Goal: Task Accomplishment & Management: Manage account settings

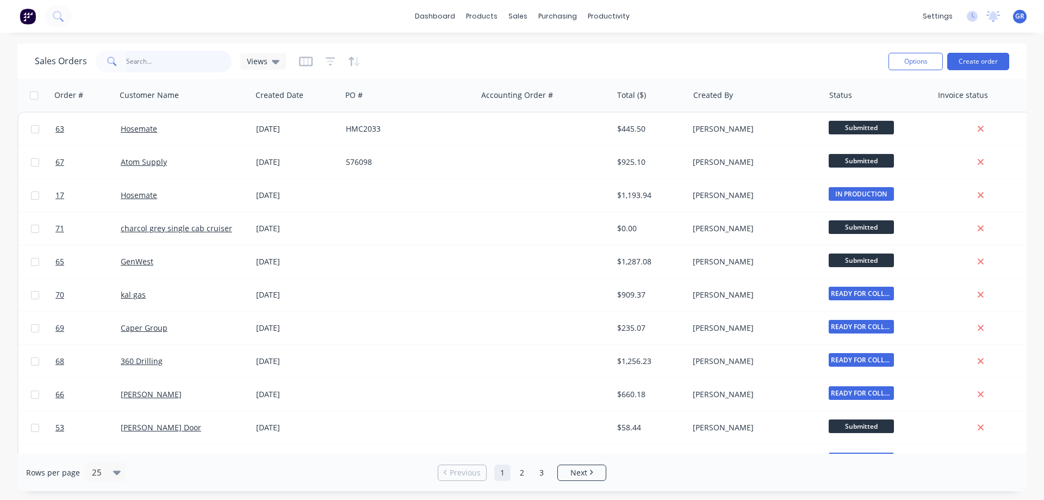
click at [176, 59] on input "text" at bounding box center [179, 62] width 106 height 22
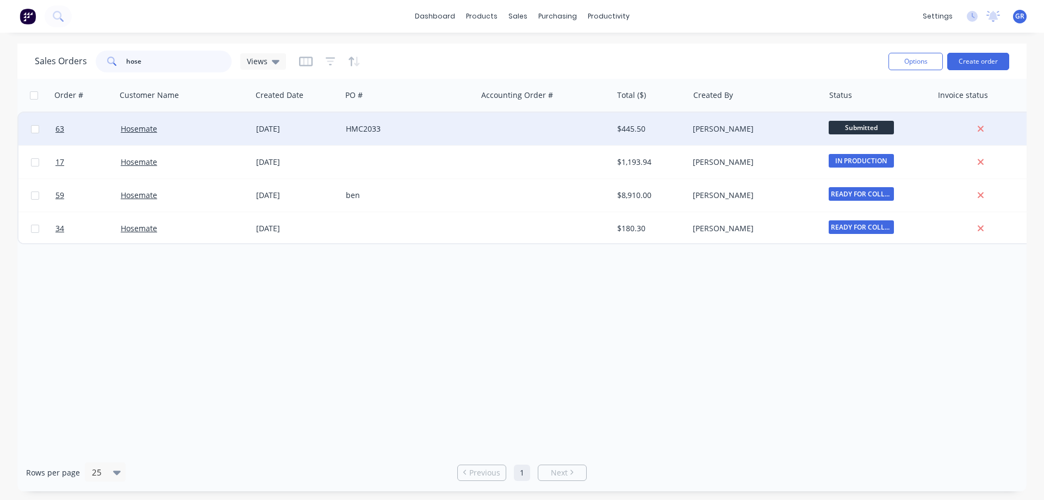
type input "hose"
click at [229, 127] on div "Hosemate" at bounding box center [181, 128] width 121 height 11
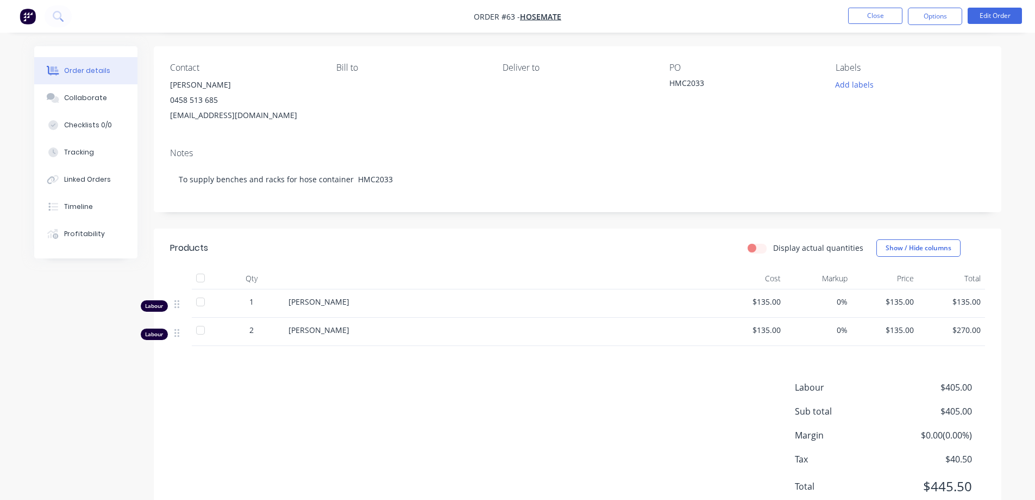
scroll to position [54, 0]
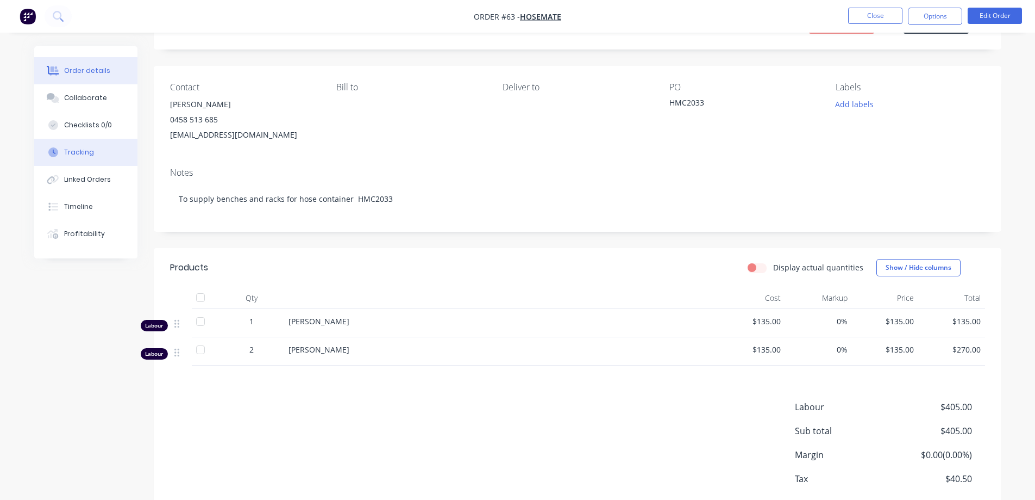
click at [80, 153] on div "Tracking" at bounding box center [79, 152] width 30 height 10
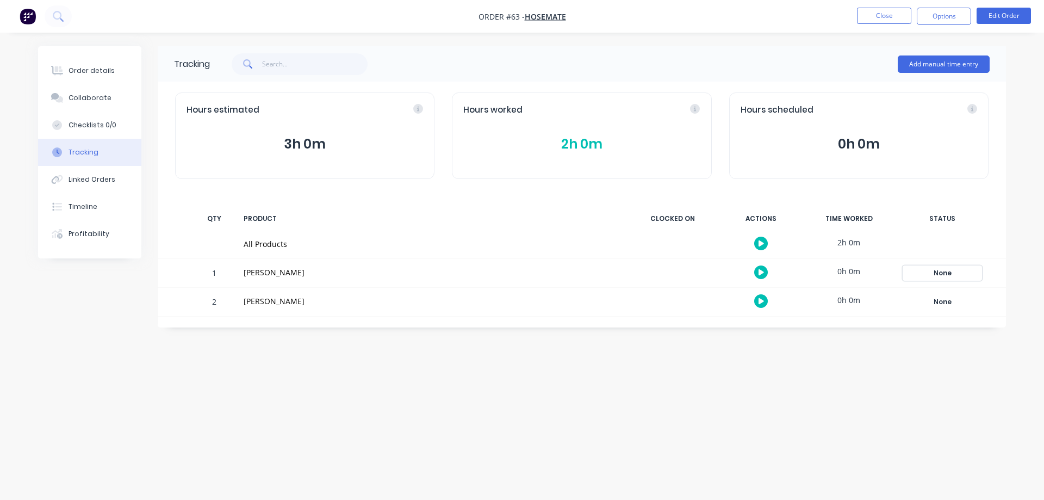
click at [943, 276] on div "None" at bounding box center [942, 273] width 78 height 14
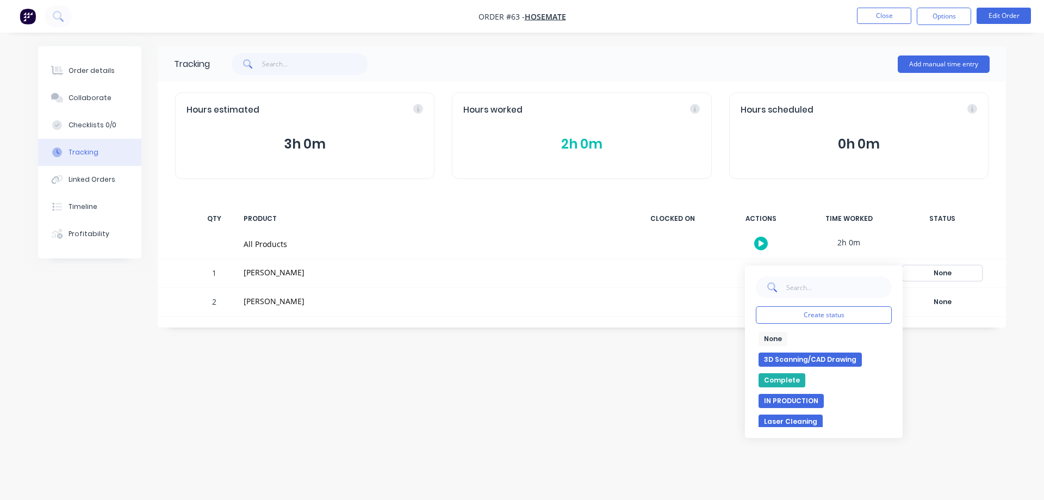
click at [943, 276] on div "None" at bounding box center [942, 273] width 78 height 14
click at [945, 358] on div "Tracking Add manual time entry Hours estimated 3h 0m Hours worked 2h 0m Hours s…" at bounding box center [521, 229] width 967 height 366
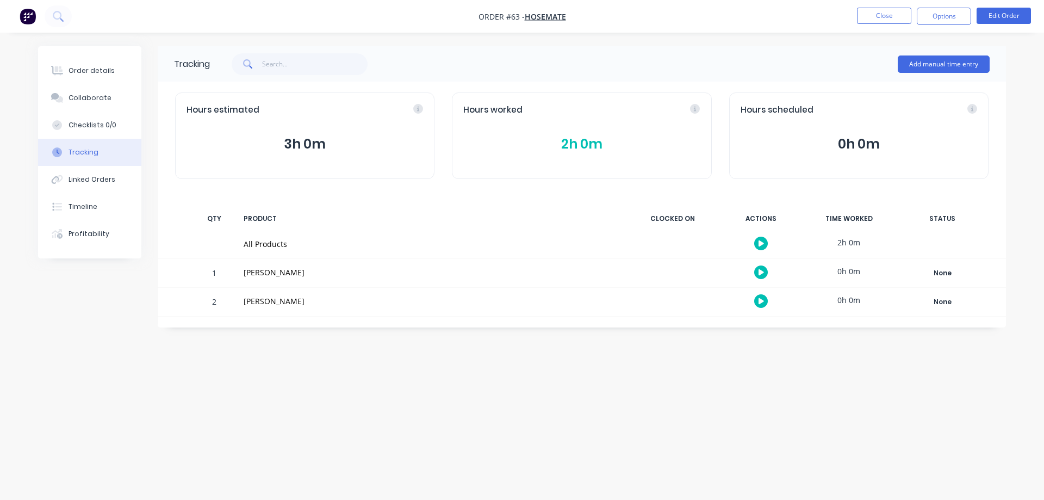
click at [267, 336] on div "Tracking Add manual time entry Hours estimated 3h 0m Hours worked 2h 0m Hours s…" at bounding box center [521, 229] width 967 height 366
click at [148, 117] on div "Order details Collaborate Checklists 0/0 Tracking Linked Orders Timeline Profit…" at bounding box center [98, 152] width 120 height 212
click at [80, 277] on div "Tracking Add manual time entry Hours estimated 3h 0m Hours worked 2h 0m Hours s…" at bounding box center [521, 229] width 967 height 366
click at [1016, 14] on button "Edit Order" at bounding box center [1003, 16] width 54 height 16
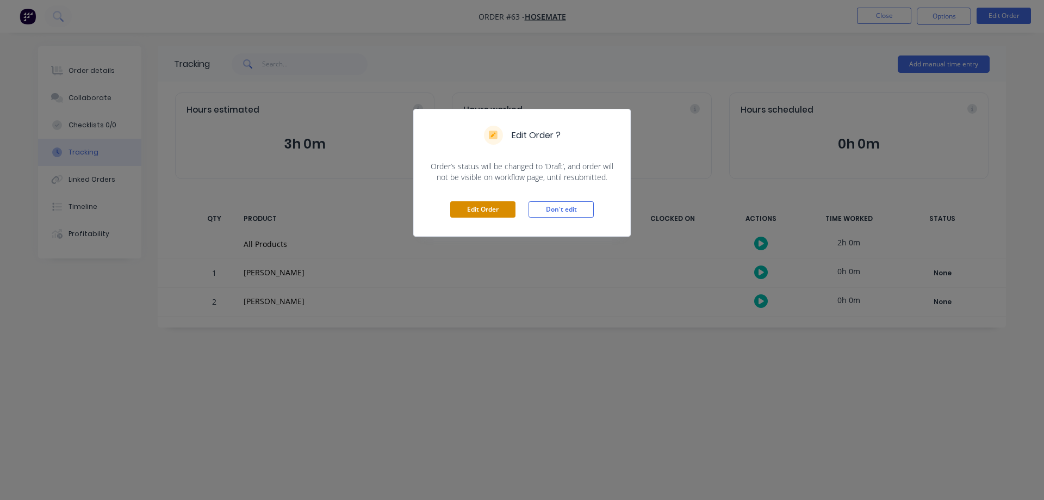
click at [493, 213] on button "Edit Order" at bounding box center [482, 209] width 65 height 16
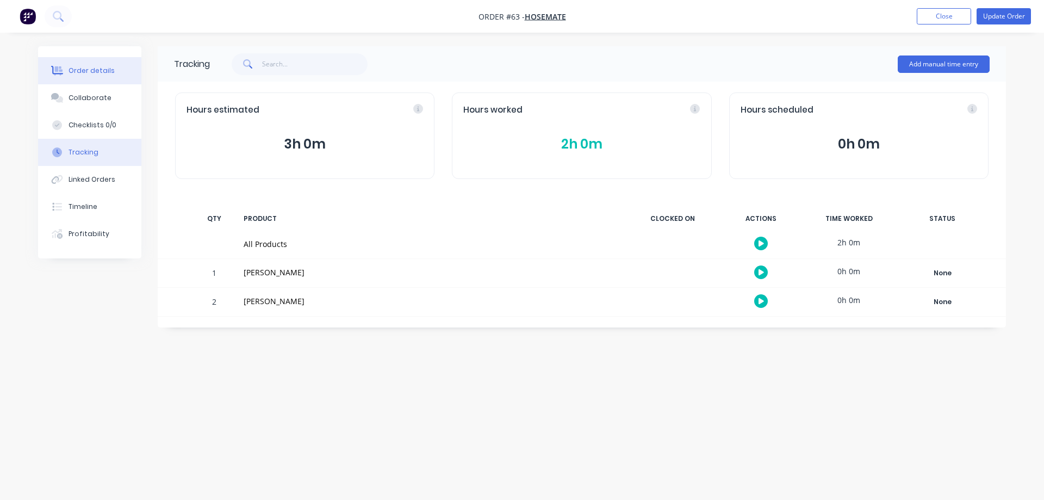
click at [82, 67] on div "Order details" at bounding box center [91, 71] width 46 height 10
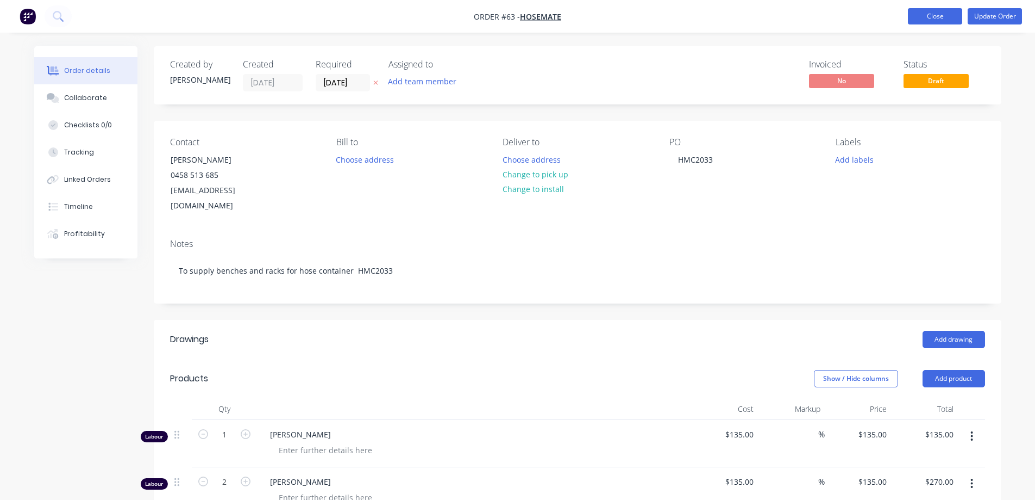
click at [923, 15] on button "Close" at bounding box center [935, 16] width 54 height 16
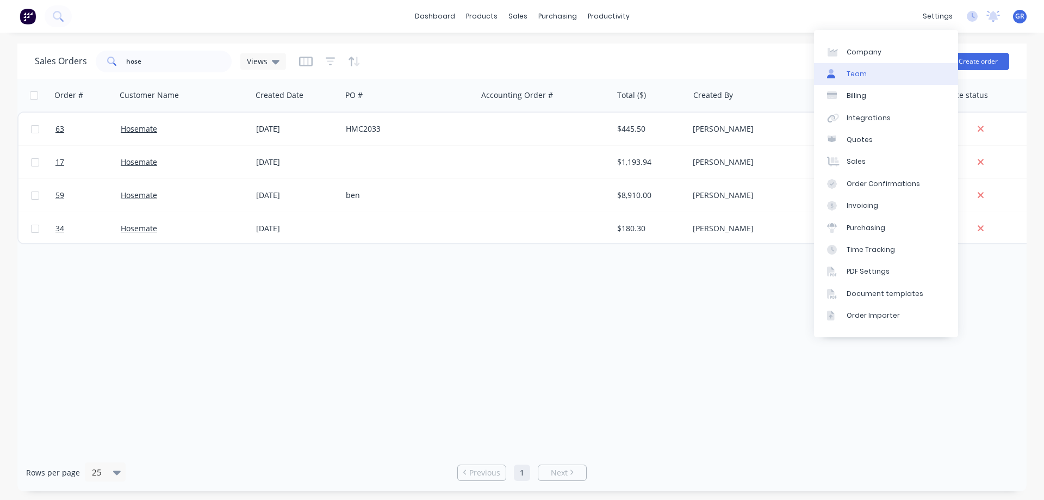
click at [872, 71] on link "Team" at bounding box center [886, 74] width 144 height 22
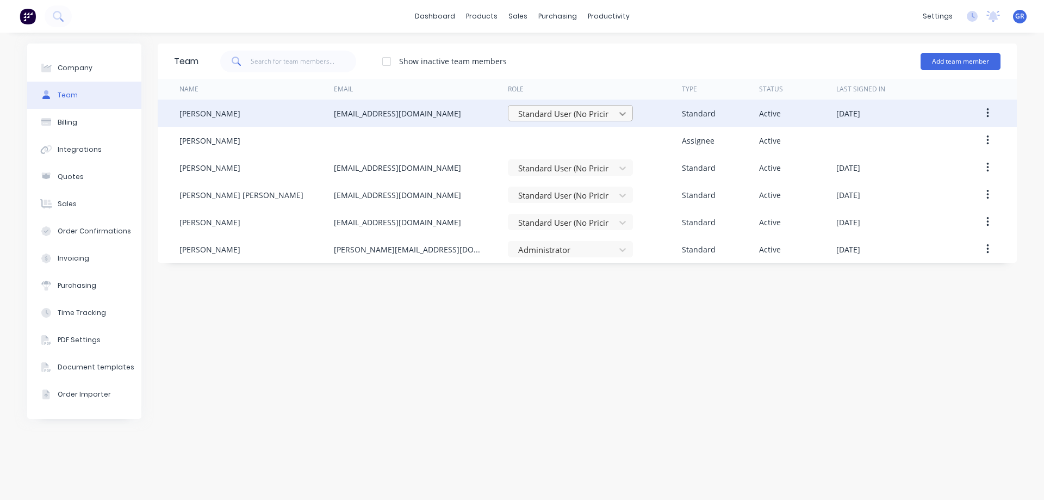
click at [625, 112] on icon at bounding box center [622, 113] width 11 height 11
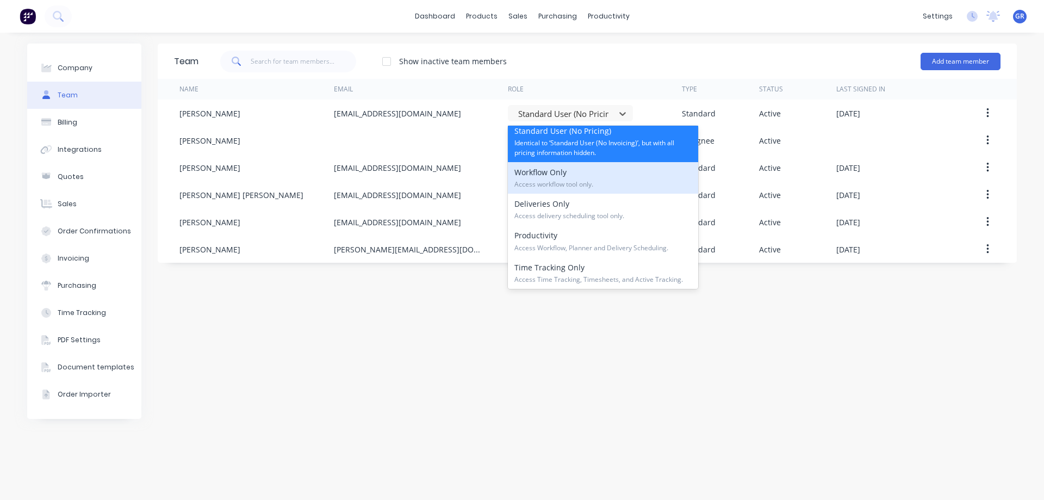
scroll to position [165, 0]
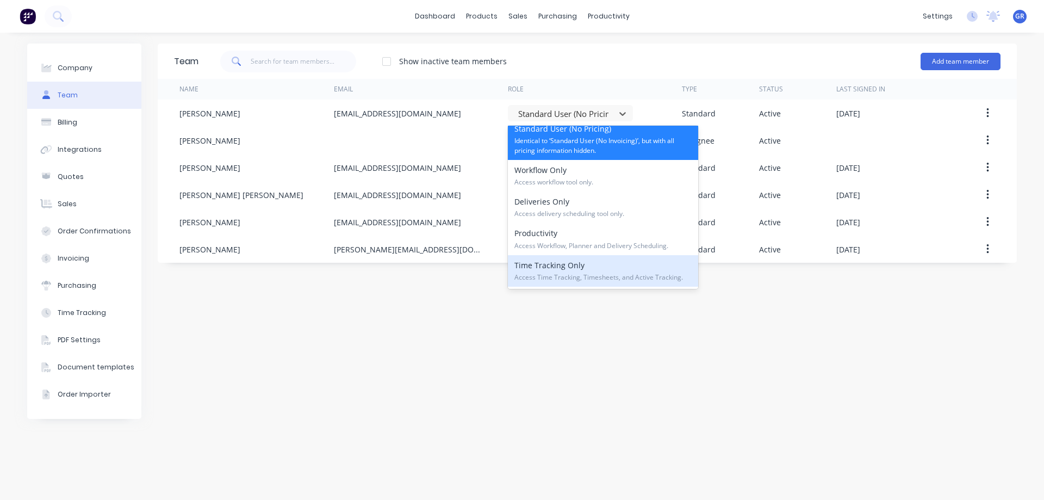
click at [547, 264] on div "Time Tracking Only Access Time Tracking, Timesheets, and Active Tracking." at bounding box center [603, 271] width 190 height 32
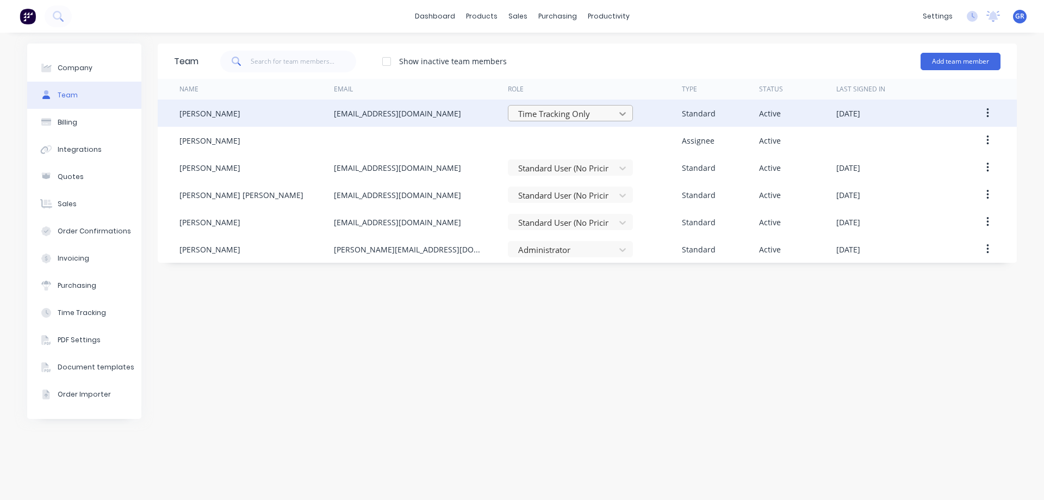
click at [622, 113] on icon at bounding box center [622, 113] width 11 height 11
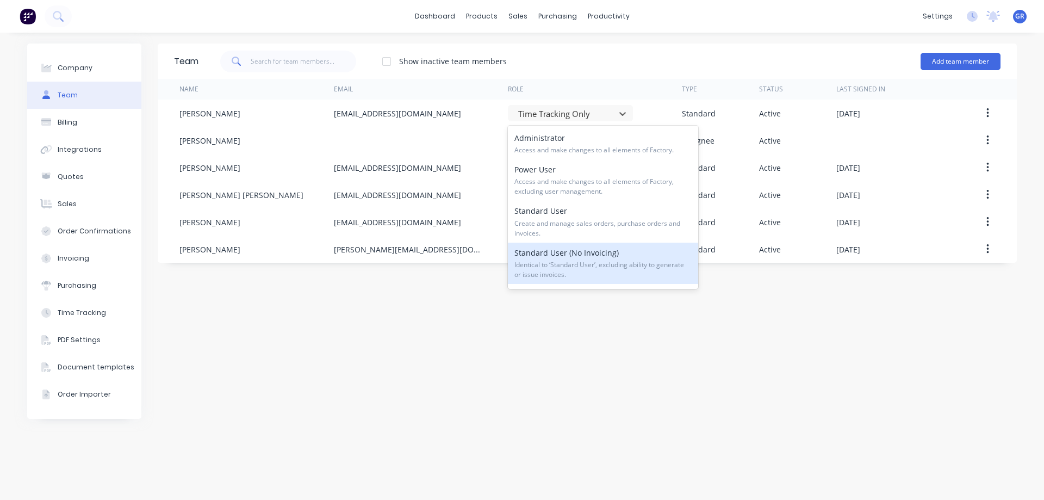
click at [623, 250] on div "Standard User (No Invoicing) Identical to ‘Standard User’, excluding ability to…" at bounding box center [603, 262] width 190 height 41
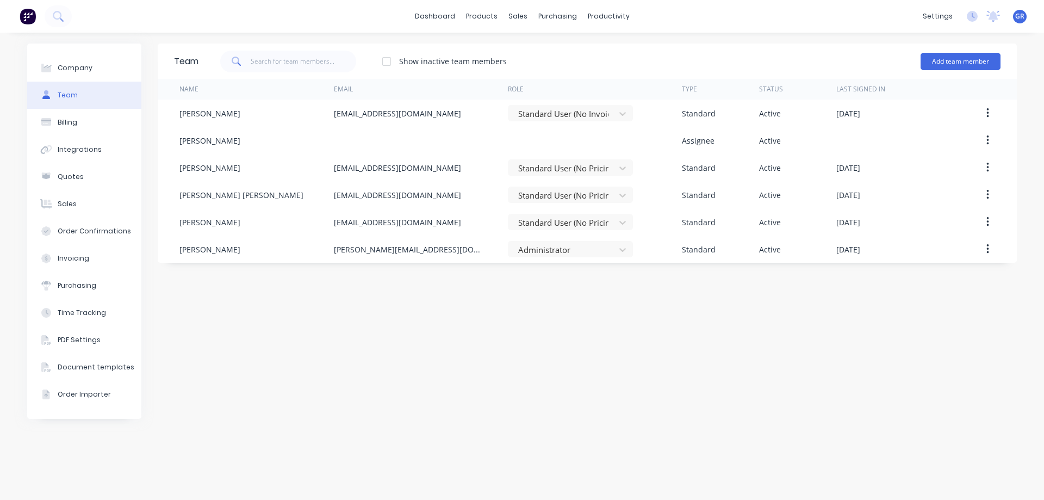
click at [546, 318] on div "Team Show inactive team members Add team member Name Email Role Type Status Las…" at bounding box center [587, 265] width 859 height 445
click at [571, 51] on div "Purchase Orders" at bounding box center [593, 52] width 58 height 10
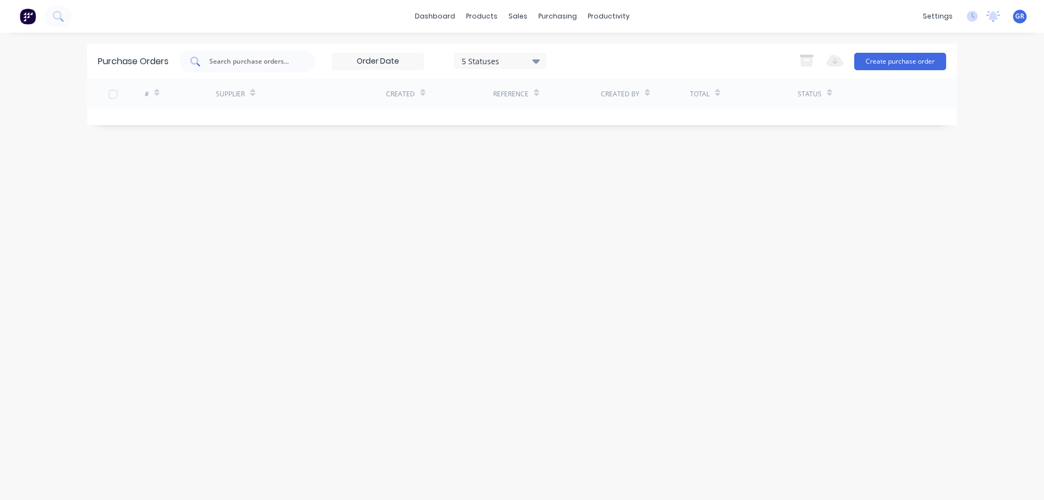
click at [262, 60] on input "text" at bounding box center [253, 61] width 90 height 11
type input "united"
click at [887, 55] on button "Create purchase order" at bounding box center [900, 61] width 92 height 17
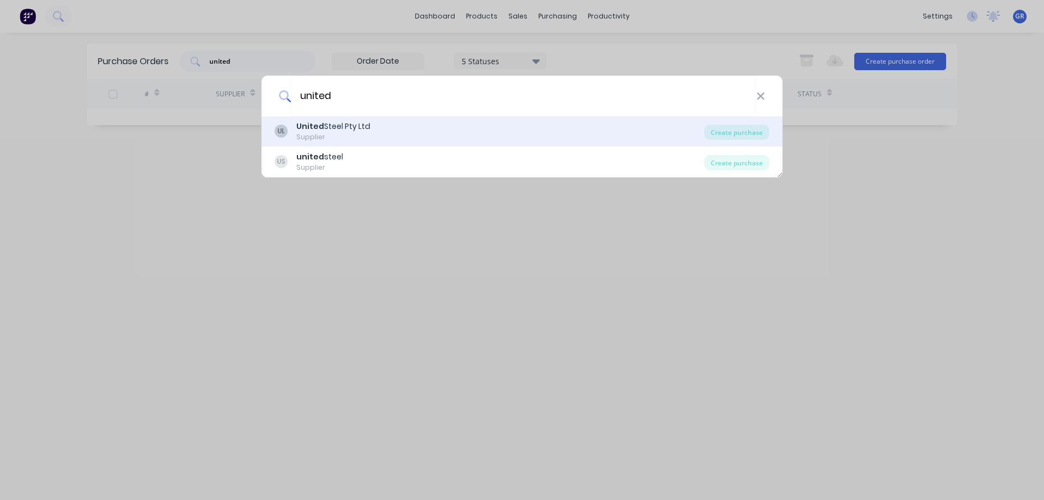
type input "united"
click at [355, 127] on div "United Steel Pty Ltd" at bounding box center [333, 126] width 74 height 11
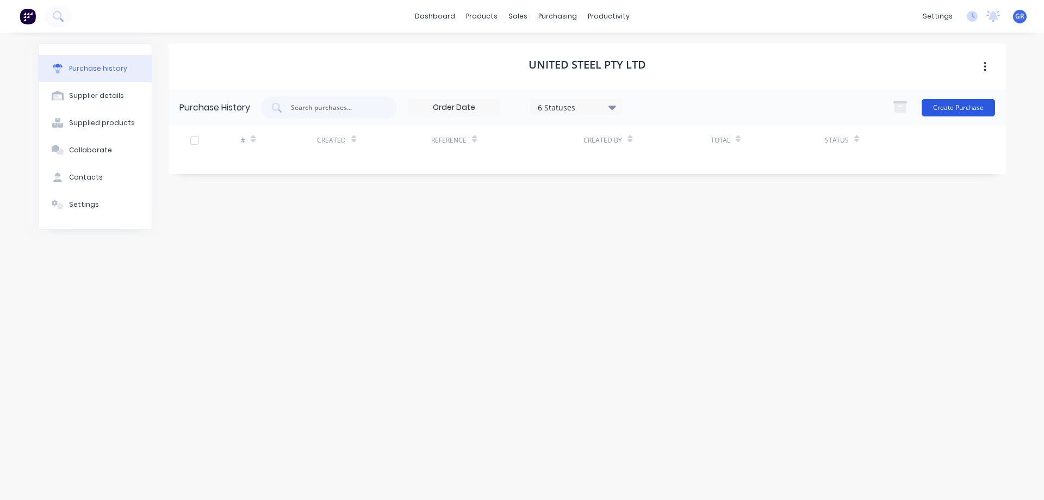
click at [954, 106] on button "Create Purchase" at bounding box center [957, 107] width 73 height 17
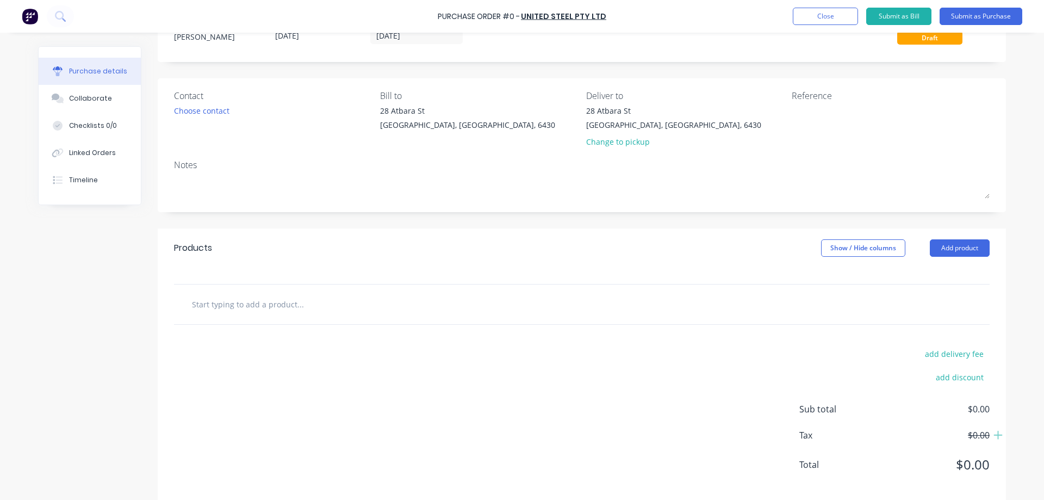
scroll to position [57, 0]
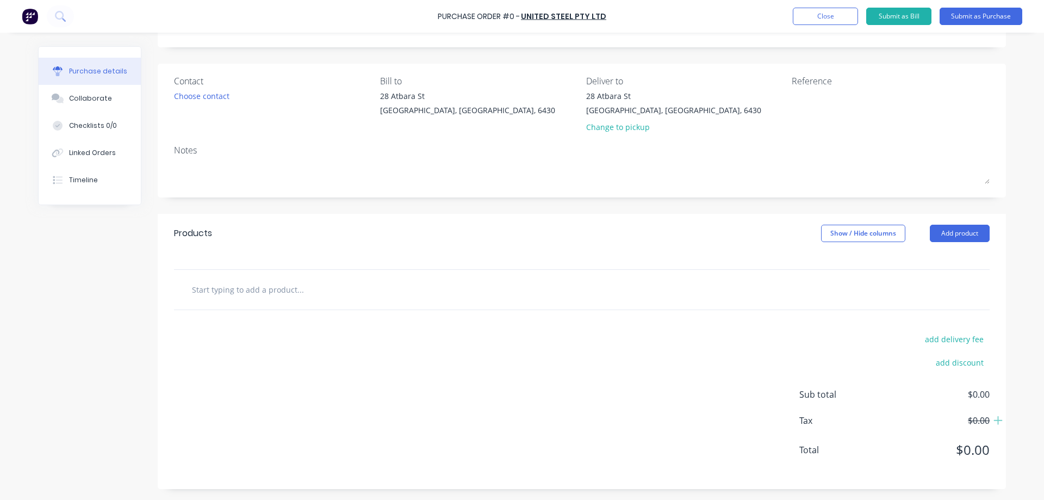
click at [208, 288] on input "text" at bounding box center [299, 289] width 217 height 22
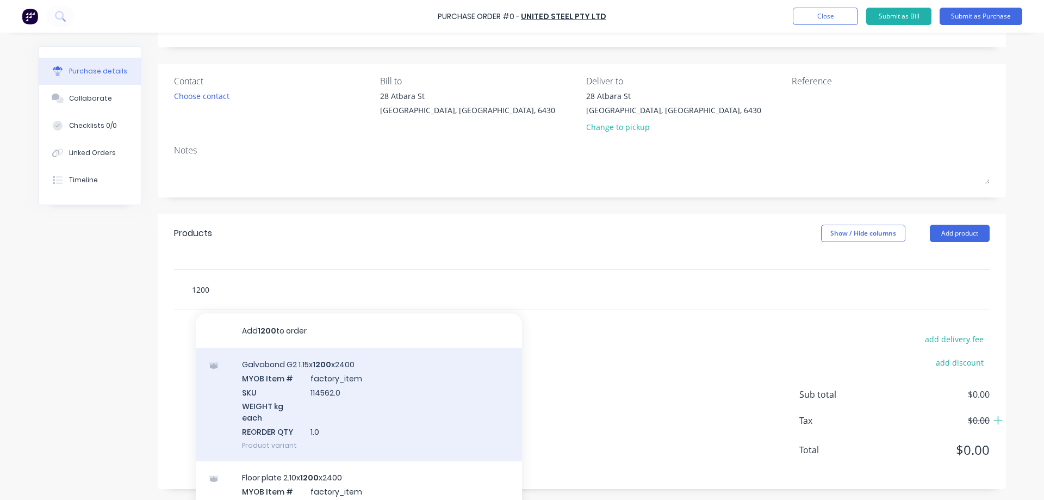
type input "1200"
click at [271, 370] on div "Galvabond G2 1.15x 1200 x2400 MYOB Item # factory_item SKU 114562.0 WEIGHT kg e…" at bounding box center [359, 404] width 326 height 113
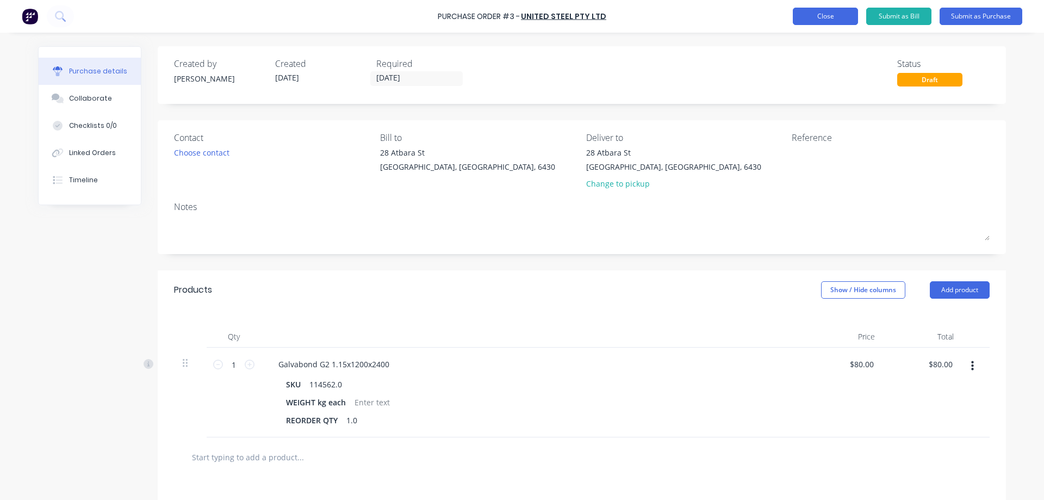
click at [834, 18] on button "Close" at bounding box center [824, 16] width 65 height 17
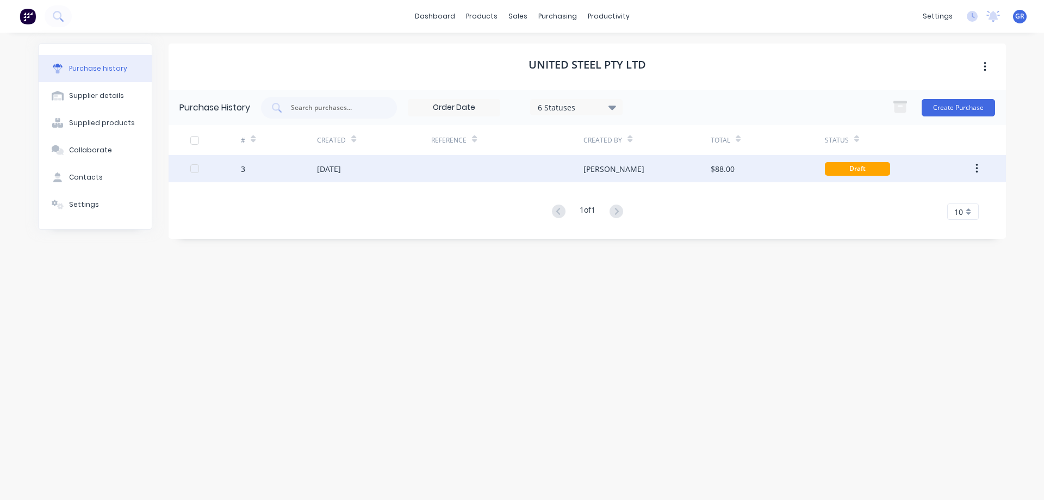
click at [976, 168] on icon "button" at bounding box center [976, 169] width 2 height 10
click at [919, 197] on div "Archive" at bounding box center [938, 197] width 84 height 16
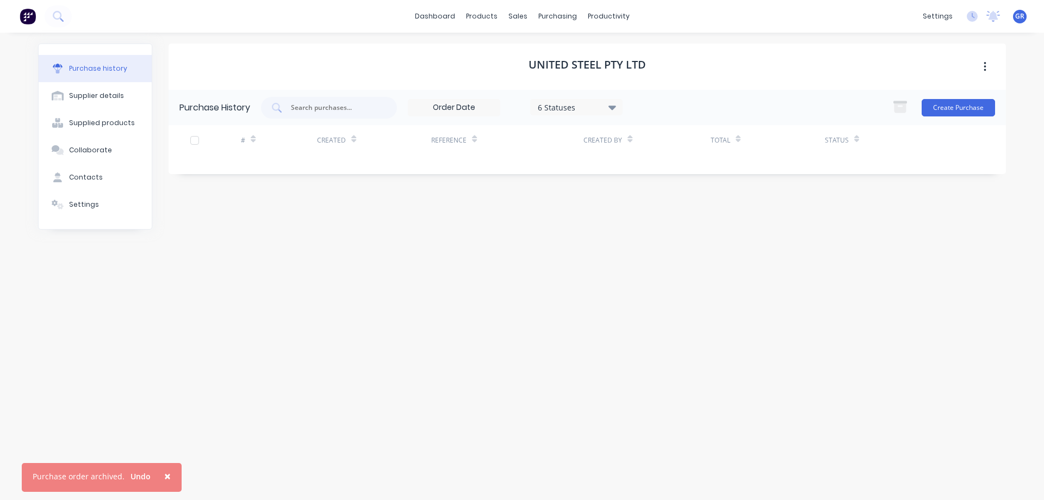
click at [315, 247] on div "United Steel Pty Ltd Purchase History 6 Statuses 6 Statuses Create Purchase # C…" at bounding box center [586, 260] width 837 height 434
click at [529, 48] on div at bounding box center [524, 52] width 16 height 10
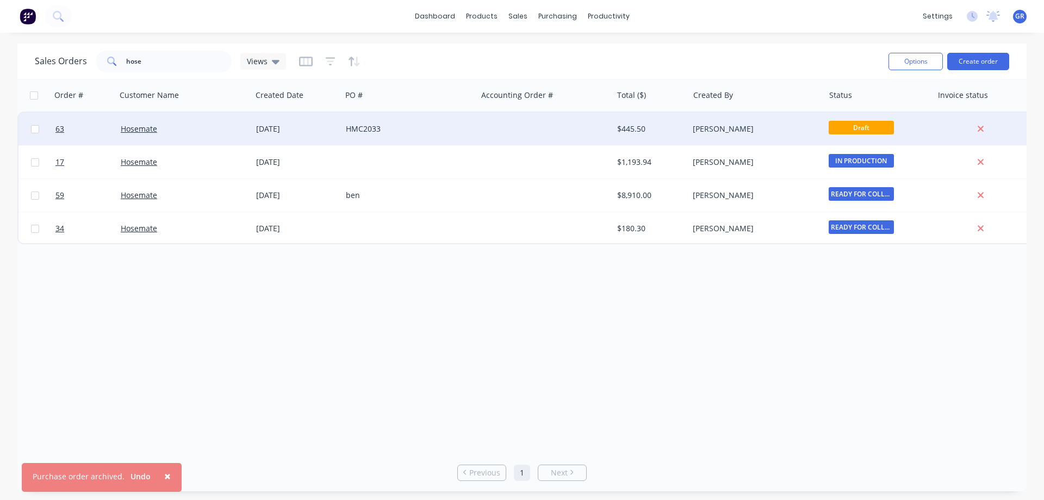
click at [177, 120] on div "Hosemate" at bounding box center [183, 129] width 135 height 33
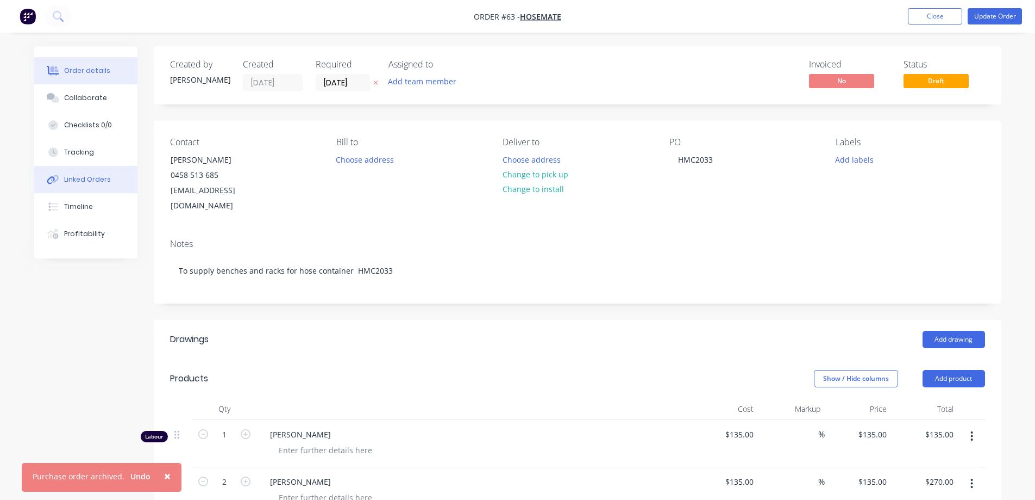
click at [77, 178] on div "Linked Orders" at bounding box center [87, 179] width 47 height 10
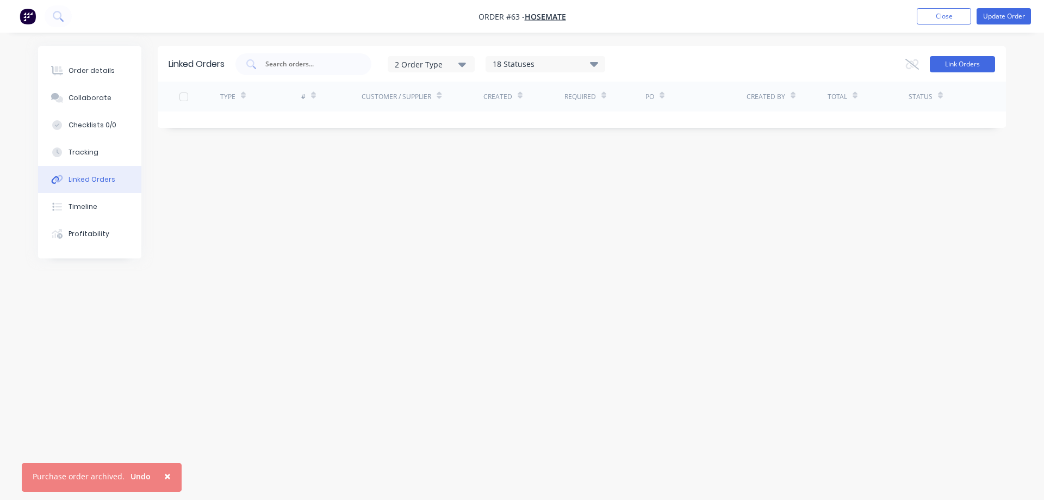
click at [975, 66] on button "Link Orders" at bounding box center [961, 64] width 65 height 16
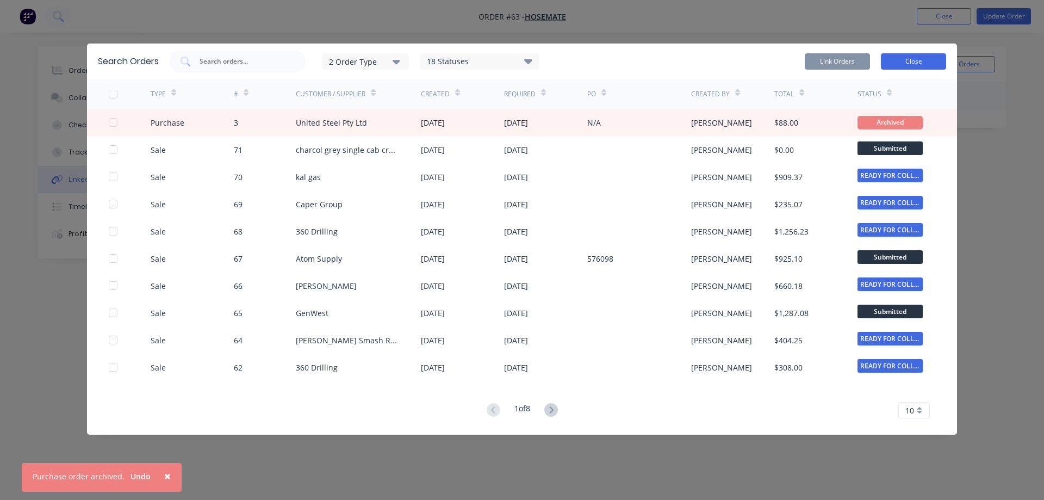
click at [904, 58] on button "Close" at bounding box center [913, 61] width 65 height 16
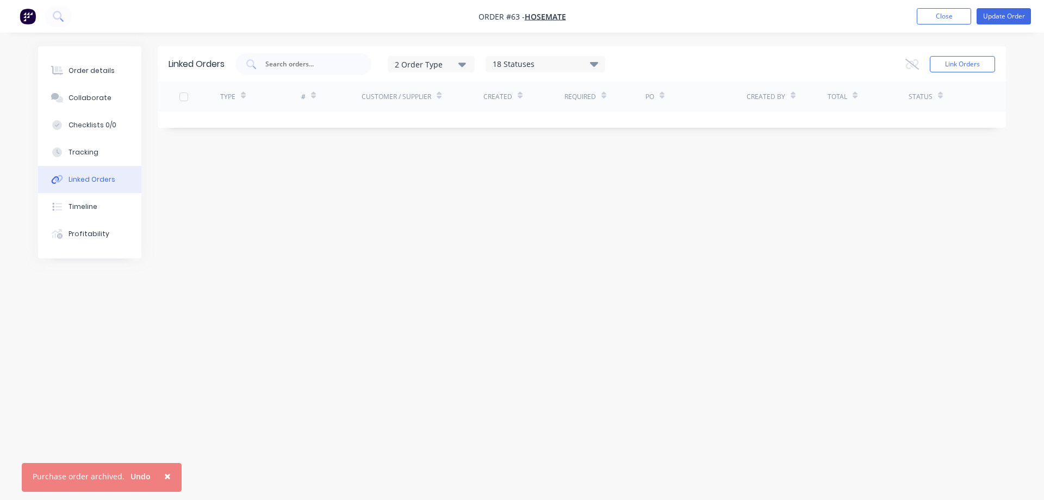
click at [322, 153] on div "Linked Orders 2 Order Type 18 Statuses Sales Order Status All Archived Draft Qu…" at bounding box center [521, 229] width 967 height 366
click at [105, 70] on div "Order details" at bounding box center [91, 71] width 46 height 10
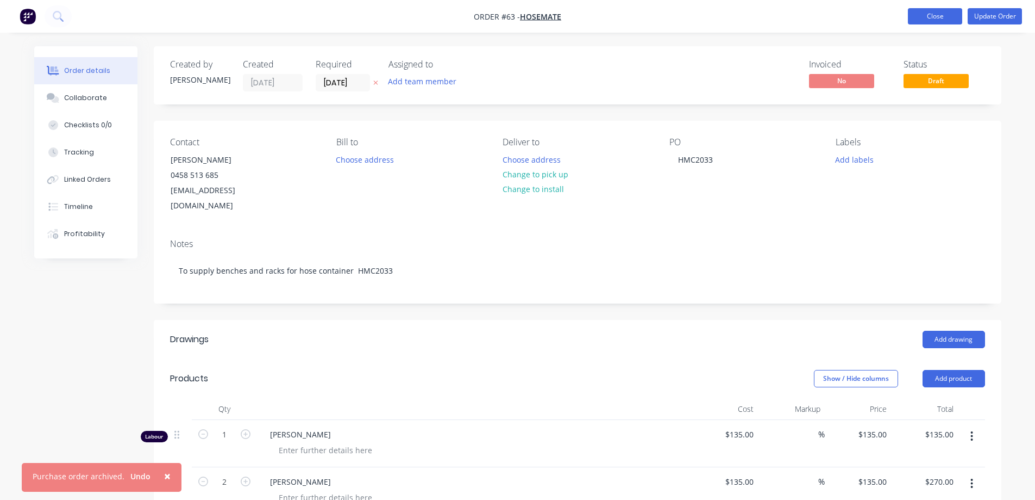
click at [938, 22] on button "Close" at bounding box center [935, 16] width 54 height 16
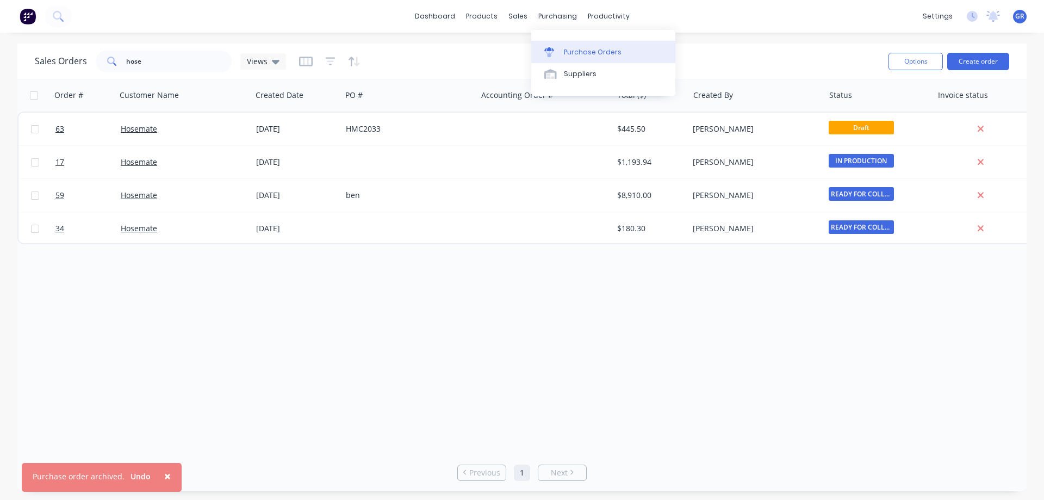
click at [583, 51] on div "Purchase Orders" at bounding box center [593, 52] width 58 height 10
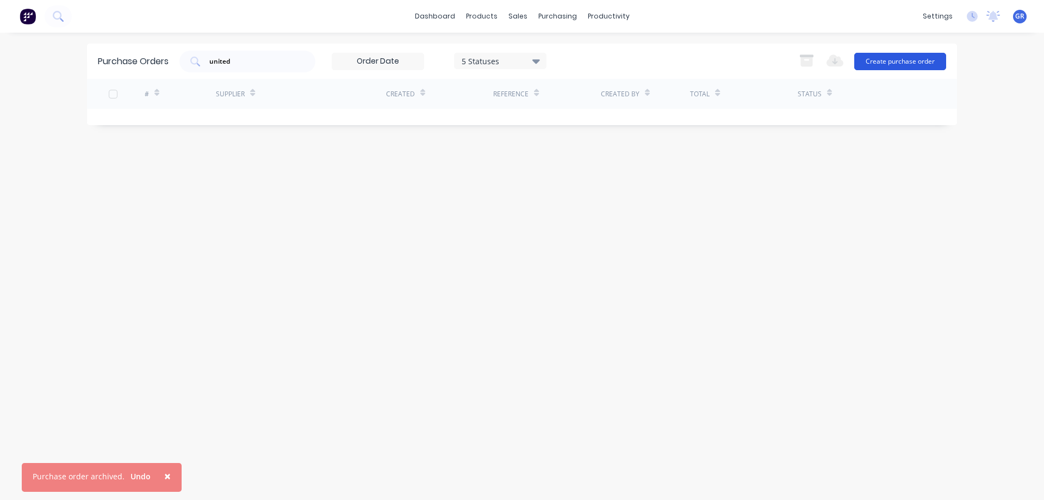
click at [903, 60] on button "Create purchase order" at bounding box center [900, 61] width 92 height 17
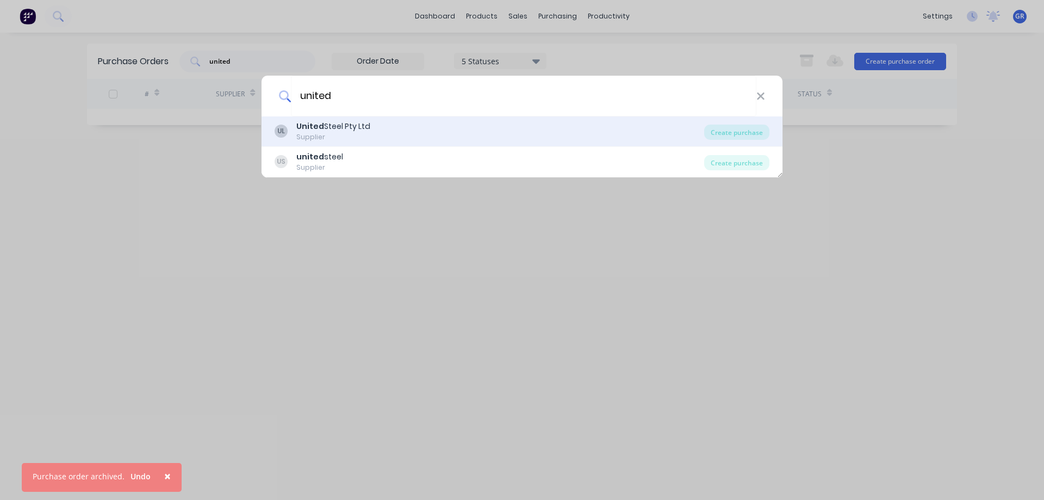
type input "united"
click at [328, 137] on div "Supplier" at bounding box center [333, 137] width 74 height 10
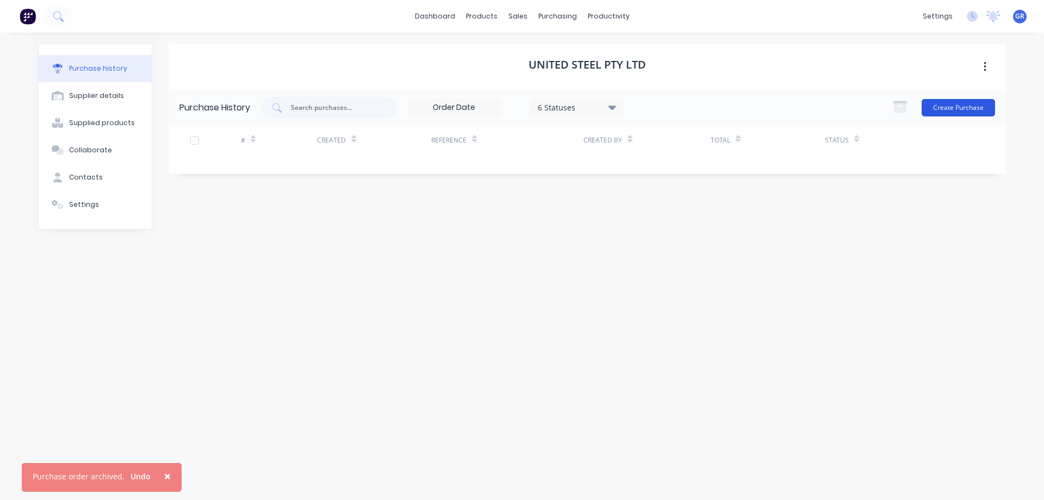
click at [956, 108] on button "Create Purchase" at bounding box center [957, 107] width 73 height 17
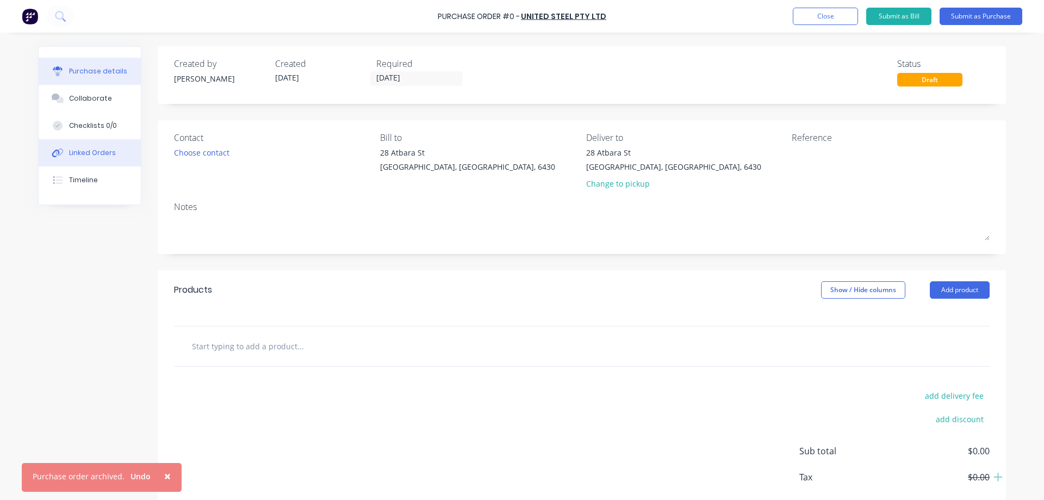
click at [88, 148] on div "Linked Orders" at bounding box center [92, 153] width 47 height 10
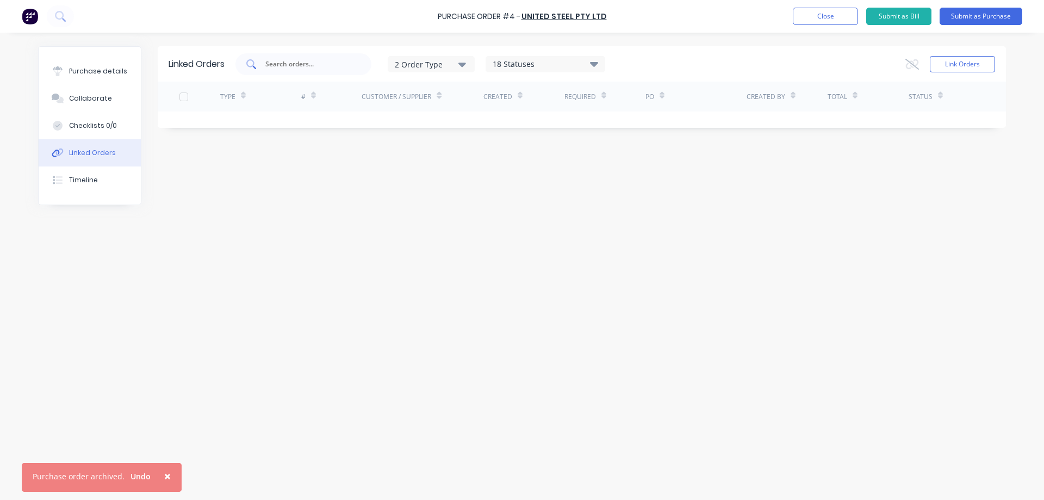
click at [313, 66] on input "text" at bounding box center [309, 64] width 90 height 11
type input "hose"
click at [409, 95] on div "Customer / Supplier" at bounding box center [396, 97] width 70 height 10
click at [417, 96] on div "Customer / Supplier" at bounding box center [396, 97] width 70 height 10
click at [461, 59] on icon "button" at bounding box center [462, 64] width 8 height 12
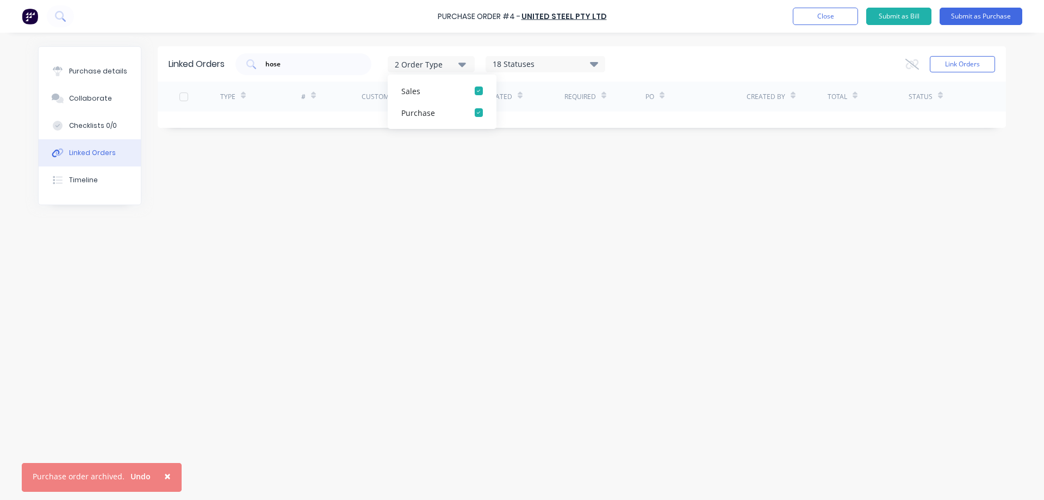
click at [473, 63] on button "2 Order Type" at bounding box center [431, 64] width 87 height 16
click at [533, 63] on div "18 Statuses" at bounding box center [545, 64] width 118 height 12
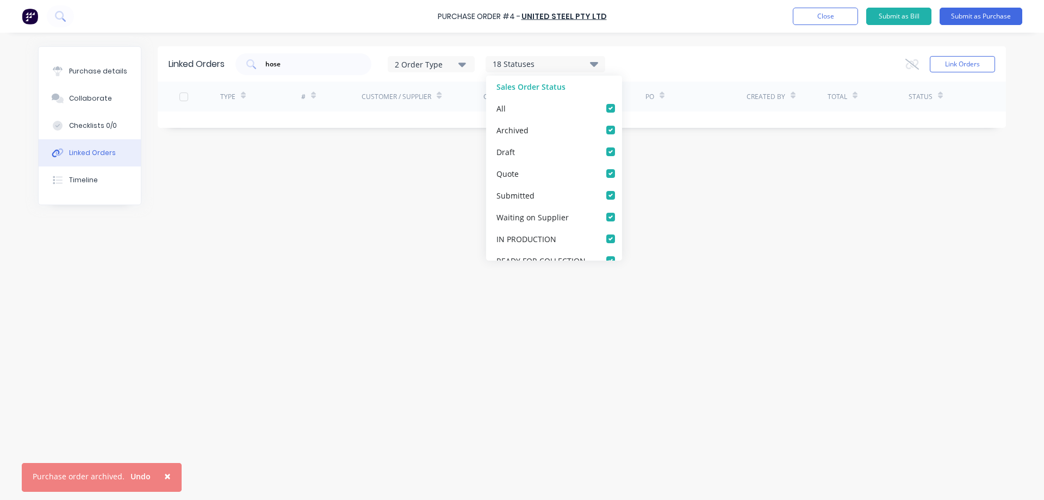
drag, startPoint x: 373, startPoint y: 190, endPoint x: 361, endPoint y: 182, distance: 14.2
click at [372, 189] on div "Linked Orders hose 2 Order Type 18 Statuses Sales Order Status All Archived Dra…" at bounding box center [521, 263] width 967 height 434
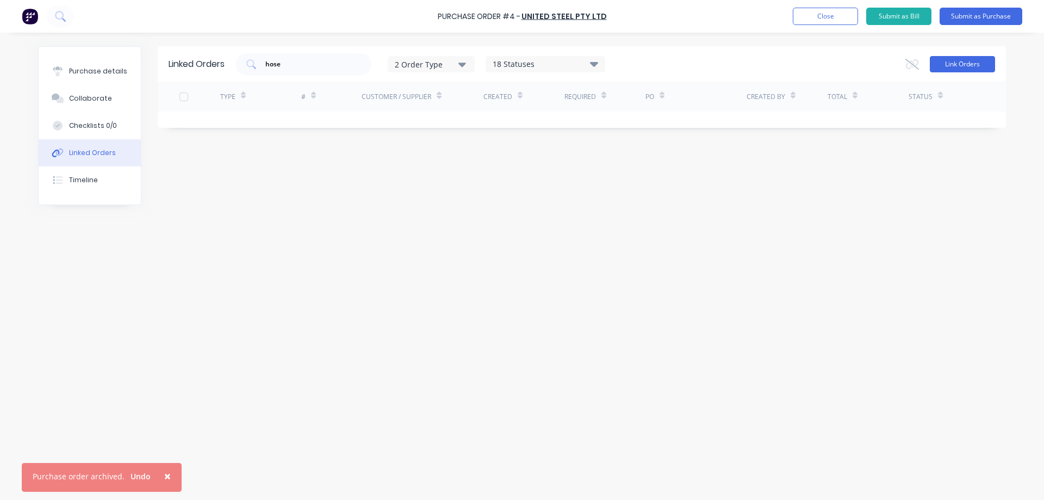
click at [953, 66] on button "Link Orders" at bounding box center [961, 64] width 65 height 16
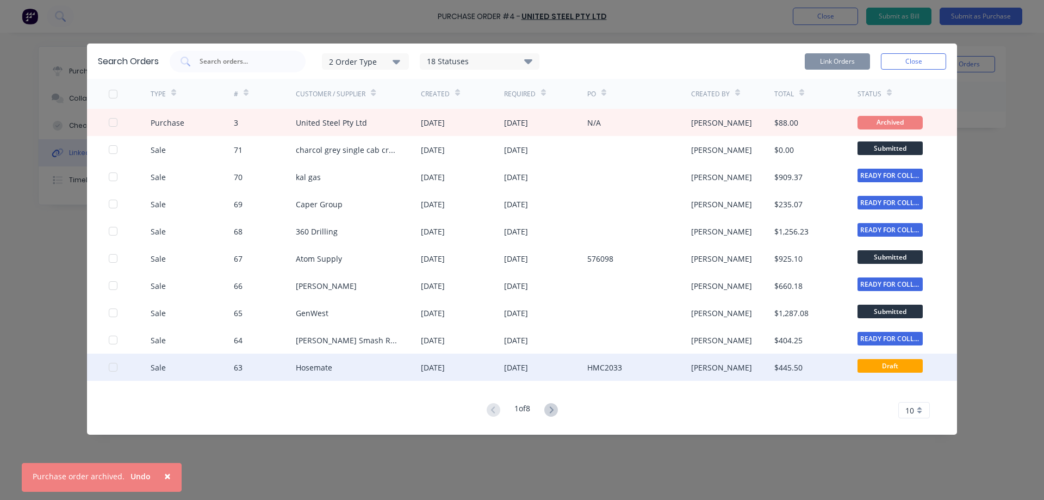
click at [311, 361] on div "Hosemate" at bounding box center [314, 366] width 36 height 11
click at [111, 371] on div at bounding box center [130, 366] width 42 height 27
click at [111, 367] on div at bounding box center [113, 367] width 22 height 22
click at [836, 62] on button "Link Orders" at bounding box center [836, 61] width 65 height 16
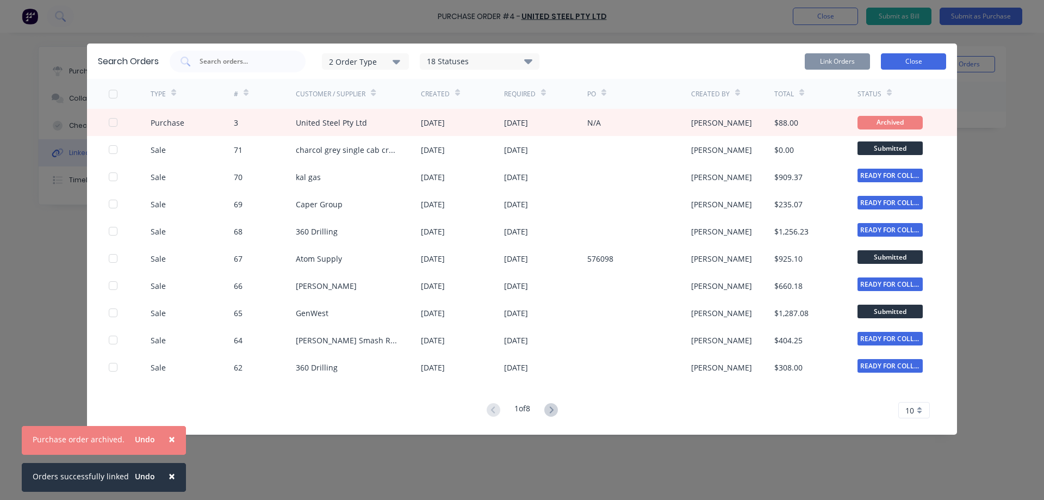
click at [917, 60] on button "Close" at bounding box center [913, 61] width 65 height 16
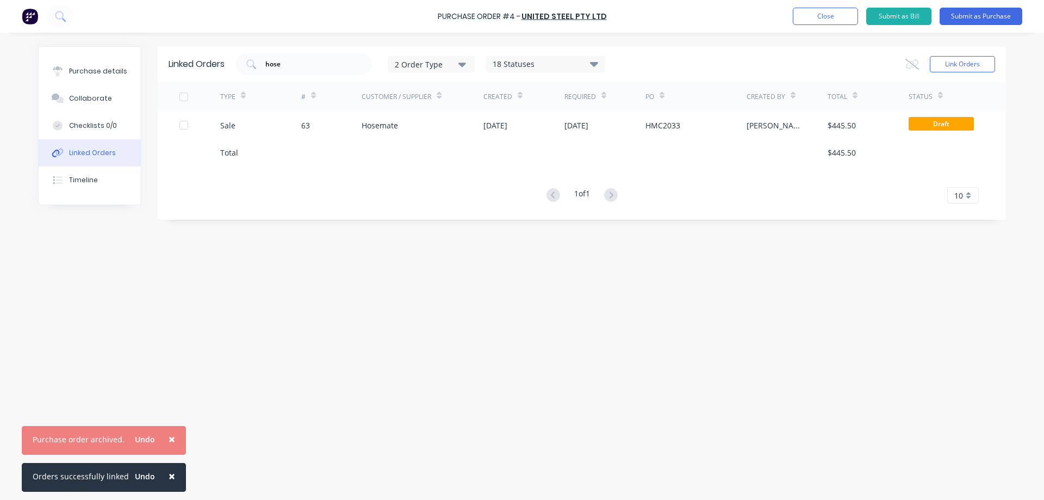
click at [356, 189] on div "1 of 1 10 5 10 15 20 25 30 35" at bounding box center [582, 196] width 848 height 16
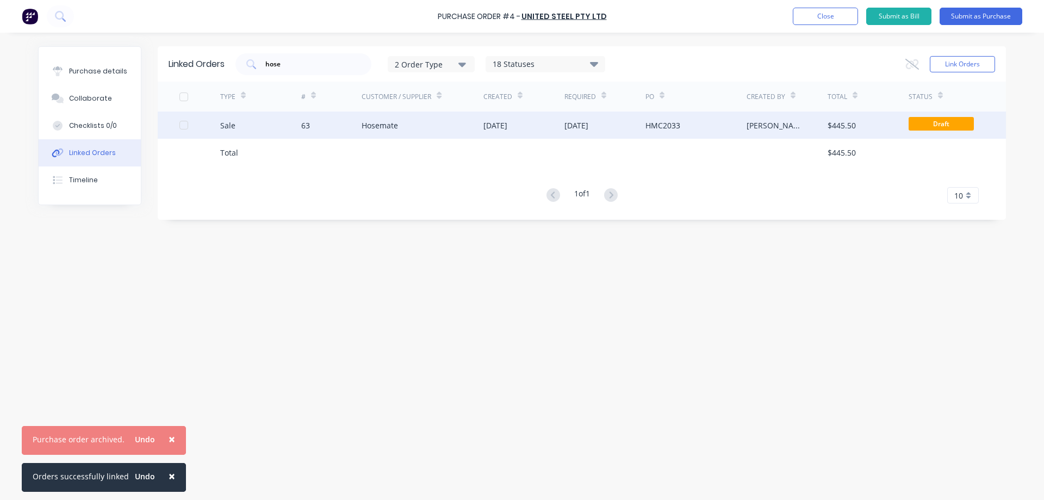
click at [336, 126] on div "63" at bounding box center [331, 124] width 61 height 27
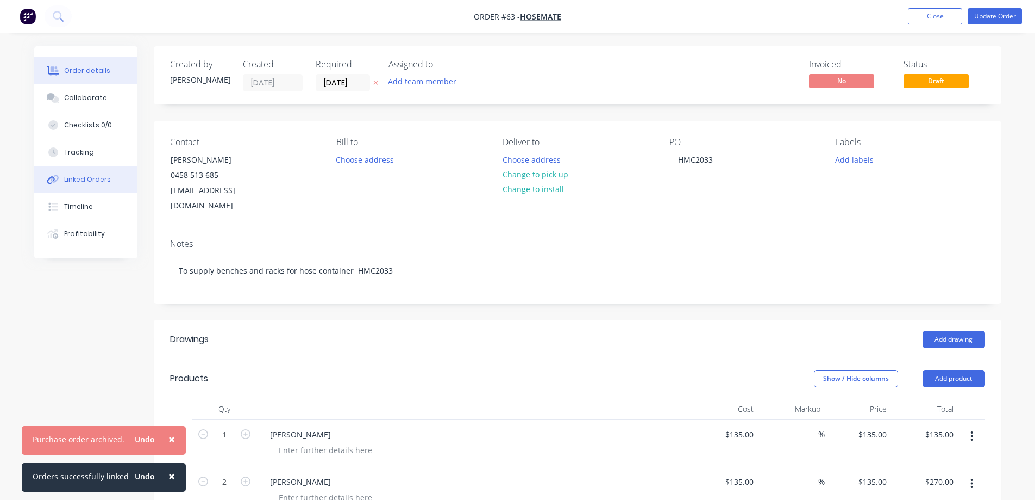
click at [76, 177] on div "Linked Orders" at bounding box center [87, 179] width 47 height 10
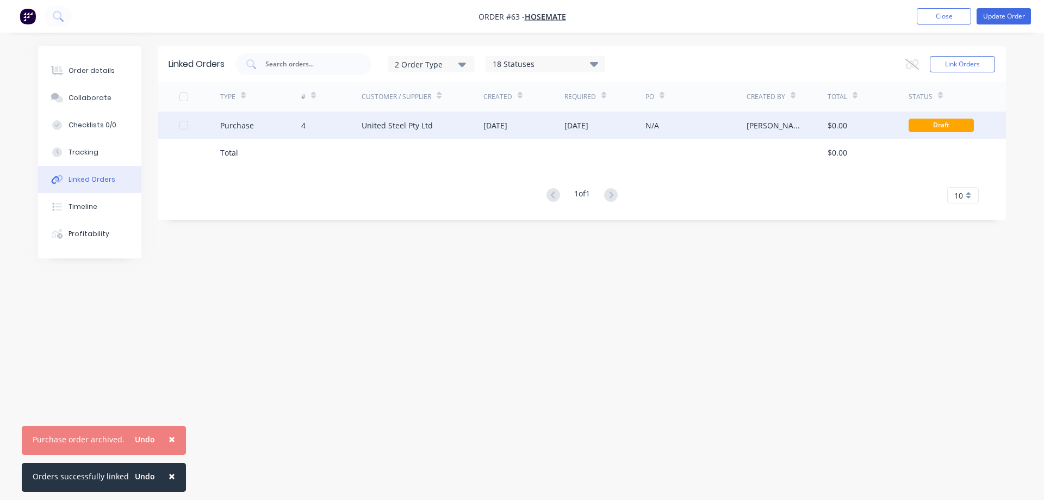
click at [284, 123] on div "Purchase" at bounding box center [260, 124] width 81 height 27
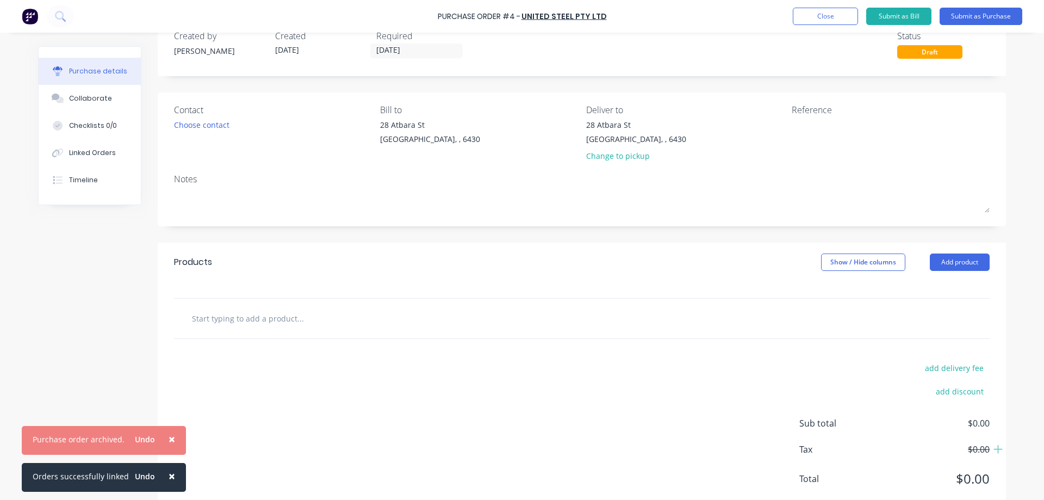
scroll to position [57, 0]
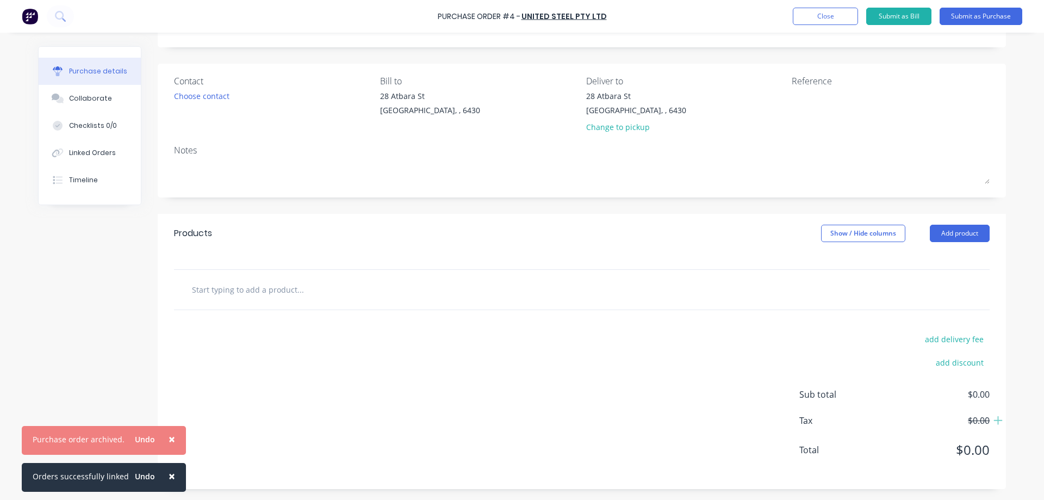
click at [268, 285] on input "text" at bounding box center [299, 289] width 217 height 22
type input "rb 8"
click at [559, 413] on div "add delivery fee add discount Sub total $0.00 Tax $0.00 Total $0.00" at bounding box center [582, 399] width 848 height 179
click at [827, 13] on button "Close" at bounding box center [824, 16] width 65 height 17
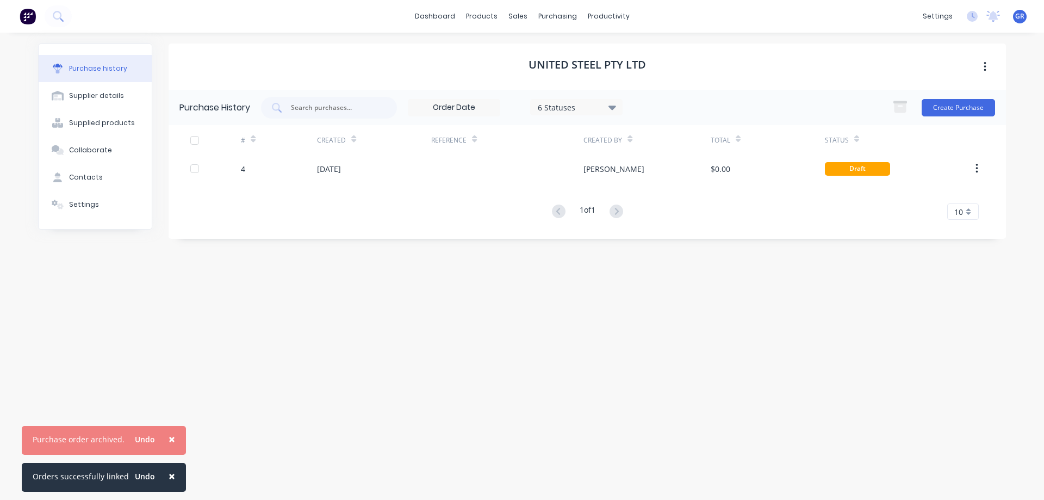
click at [836, 57] on div "United Steel Pty Ltd" at bounding box center [586, 66] width 837 height 46
click at [528, 48] on div at bounding box center [524, 52] width 16 height 10
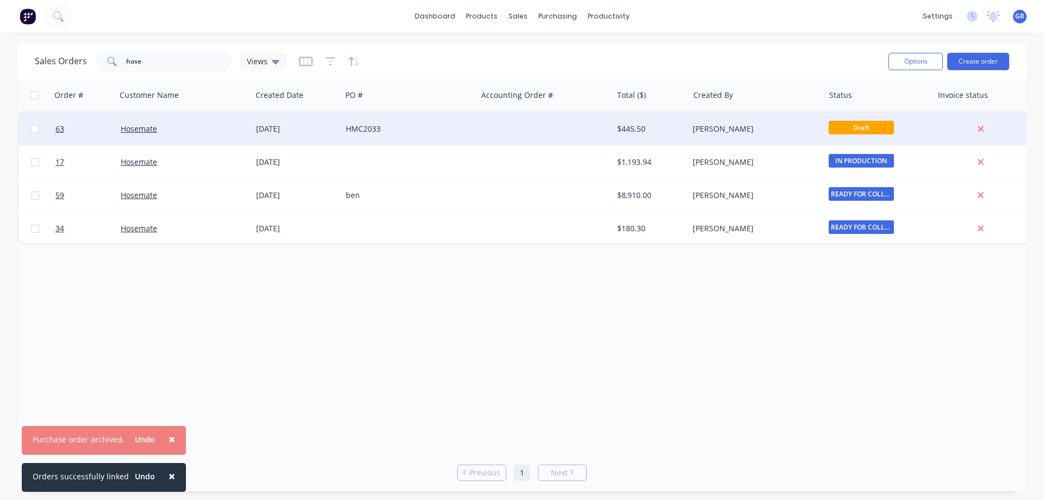
click at [170, 129] on div "Hosemate" at bounding box center [181, 128] width 121 height 11
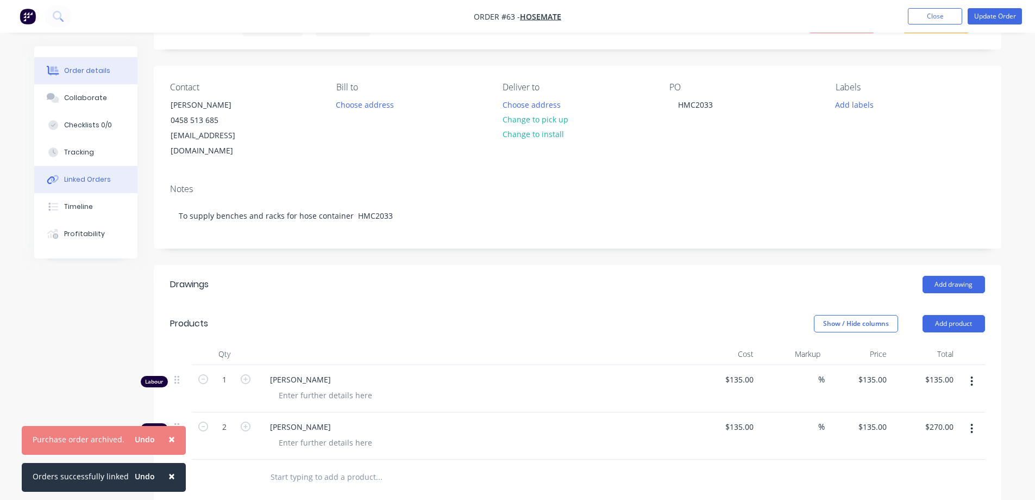
scroll to position [54, 0]
click at [63, 182] on button "Linked Orders" at bounding box center [85, 179] width 103 height 27
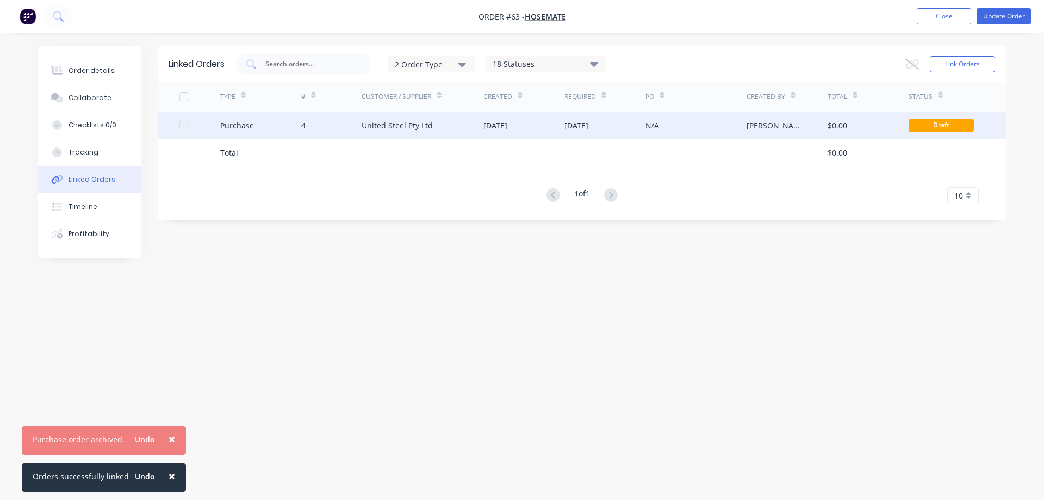
click at [330, 124] on div "4" at bounding box center [331, 124] width 61 height 27
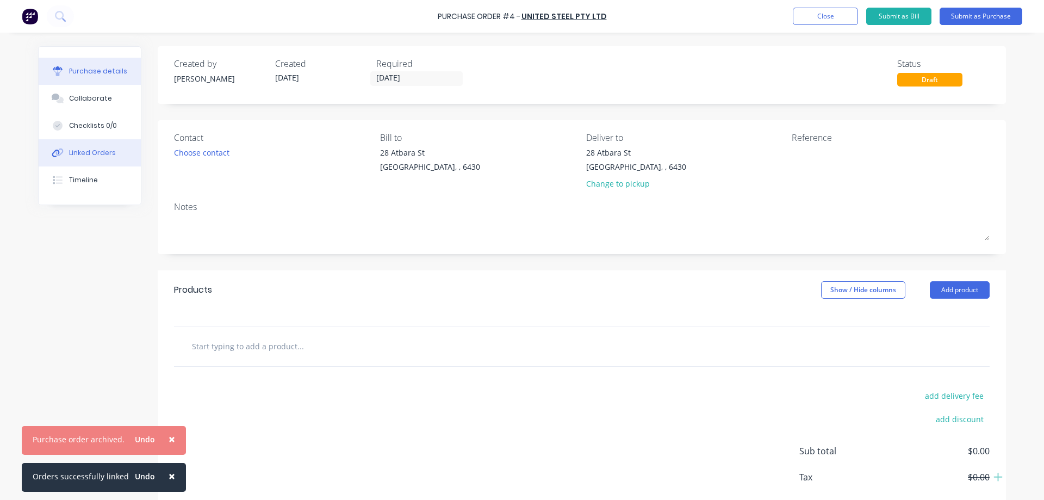
click at [93, 157] on div "Linked Orders" at bounding box center [92, 153] width 47 height 10
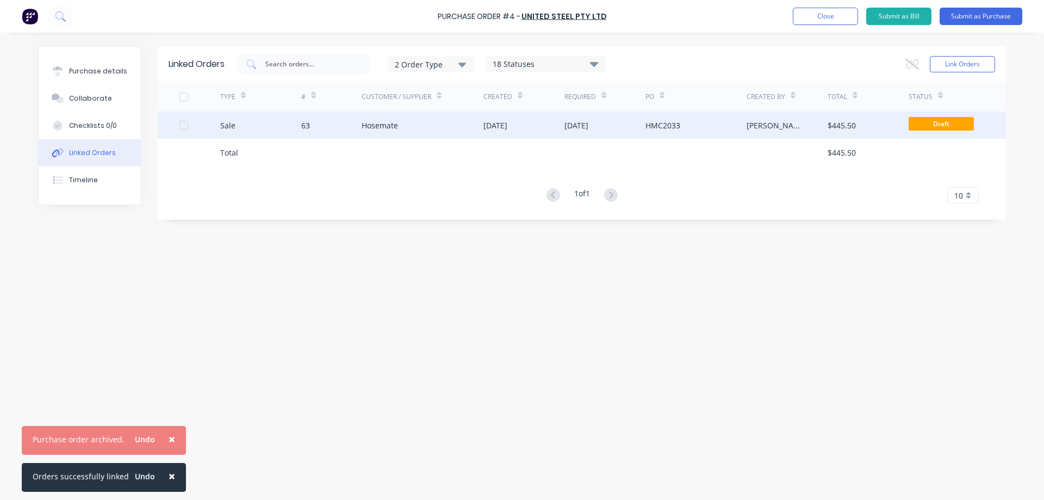
click at [411, 123] on div "Hosemate" at bounding box center [422, 124] width 122 height 27
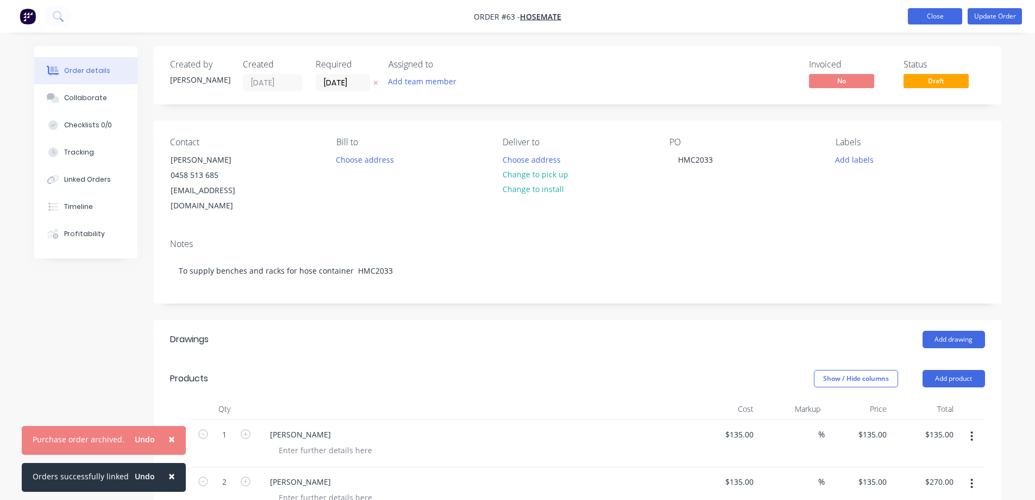
click at [951, 18] on button "Close" at bounding box center [935, 16] width 54 height 16
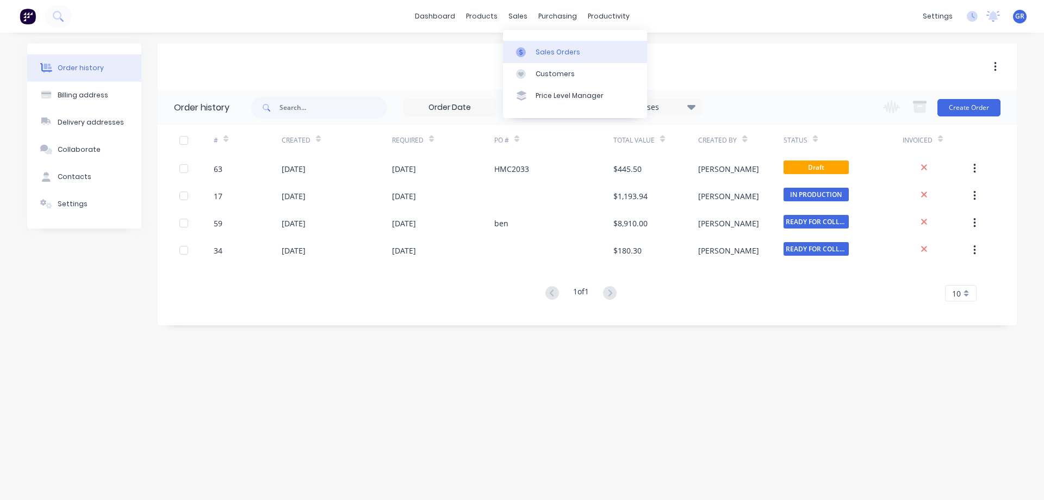
click at [545, 50] on div "Sales Orders" at bounding box center [557, 52] width 45 height 10
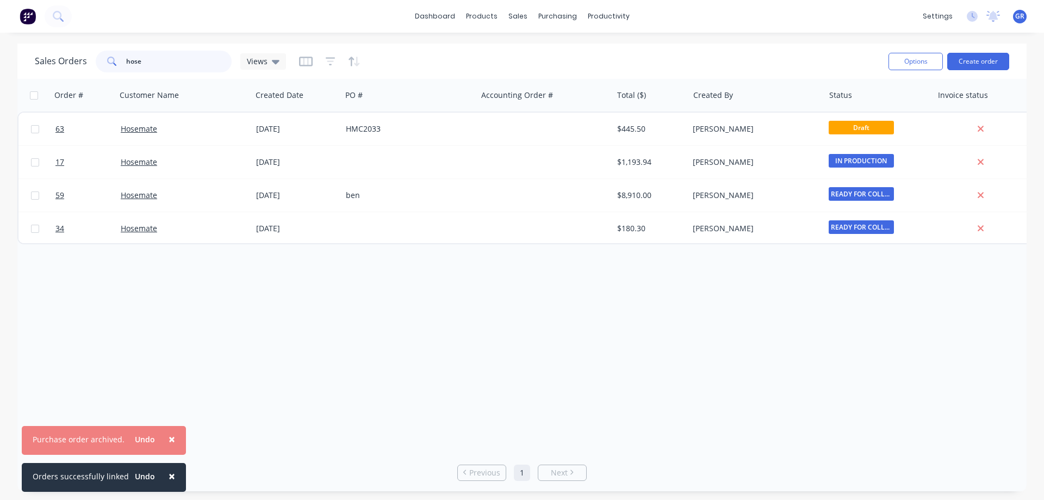
drag, startPoint x: 186, startPoint y: 54, endPoint x: 105, endPoint y: 60, distance: 81.7
click at [105, 60] on div "hose" at bounding box center [164, 62] width 136 height 22
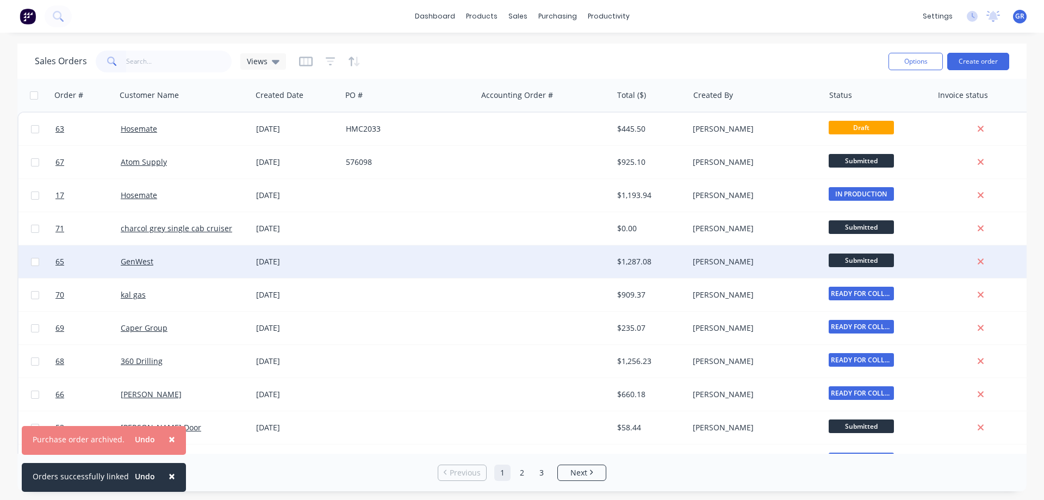
click at [215, 265] on div "GenWest" at bounding box center [181, 261] width 121 height 11
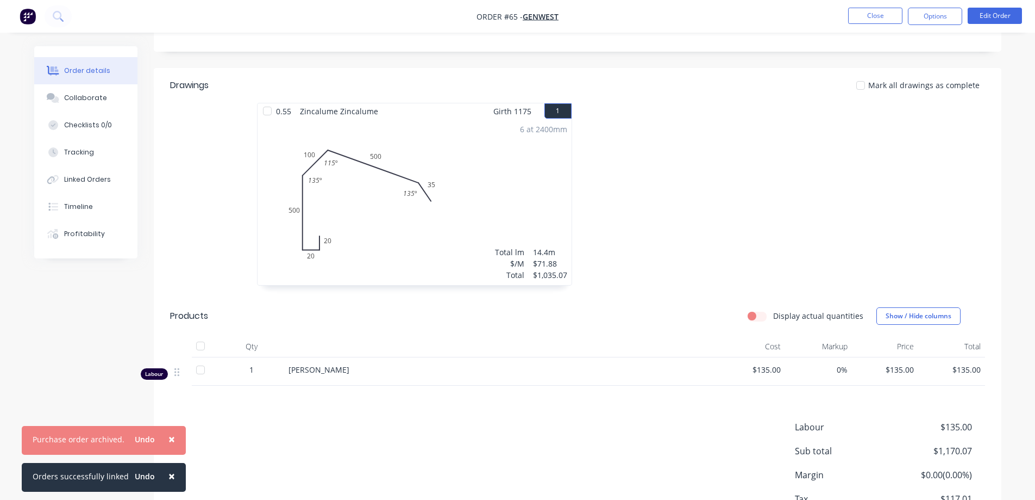
scroll to position [248, 0]
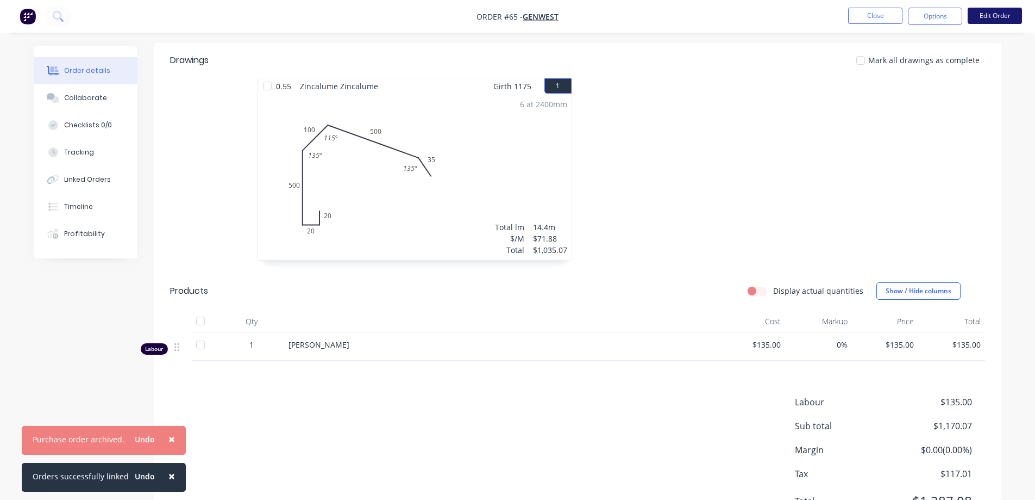
click at [988, 18] on button "Edit Order" at bounding box center [995, 16] width 54 height 16
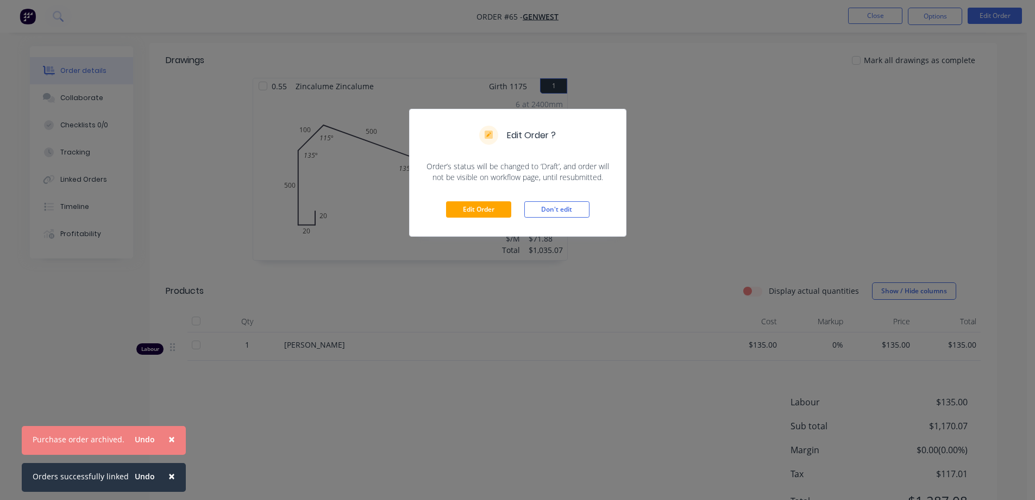
click at [483, 199] on div "Edit Order Don't edit" at bounding box center [518, 209] width 216 height 53
click at [483, 205] on button "Edit Order" at bounding box center [478, 209] width 65 height 16
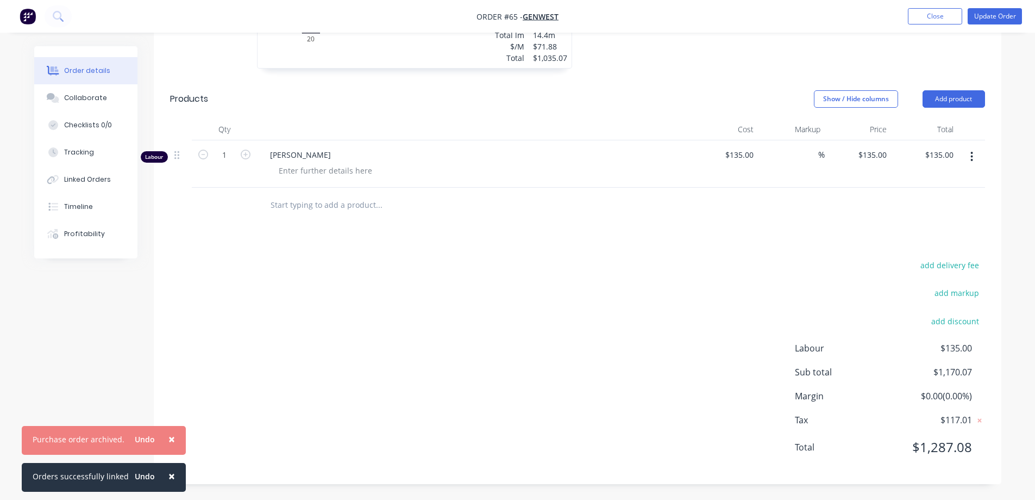
scroll to position [446, 0]
click at [956, 95] on button "Add product" at bounding box center [954, 98] width 63 height 17
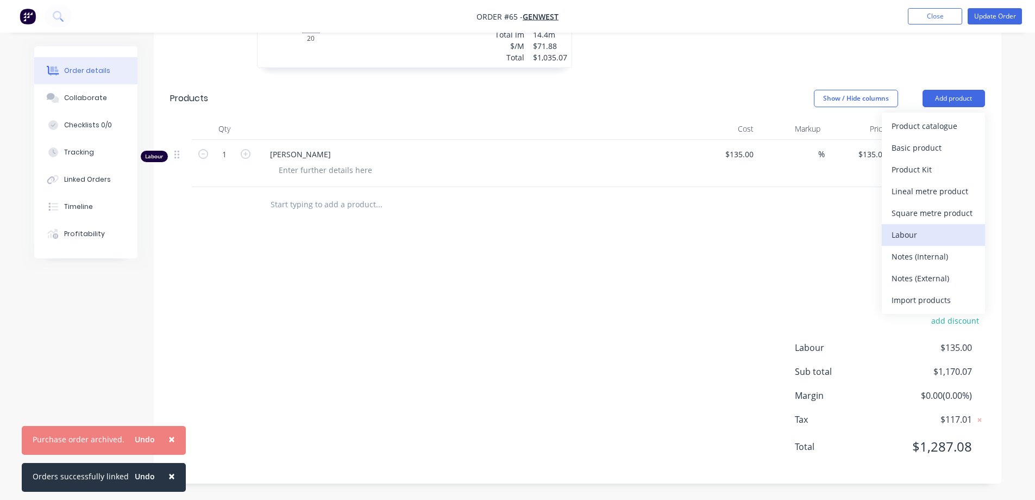
click at [907, 234] on div "Labour" at bounding box center [934, 235] width 84 height 16
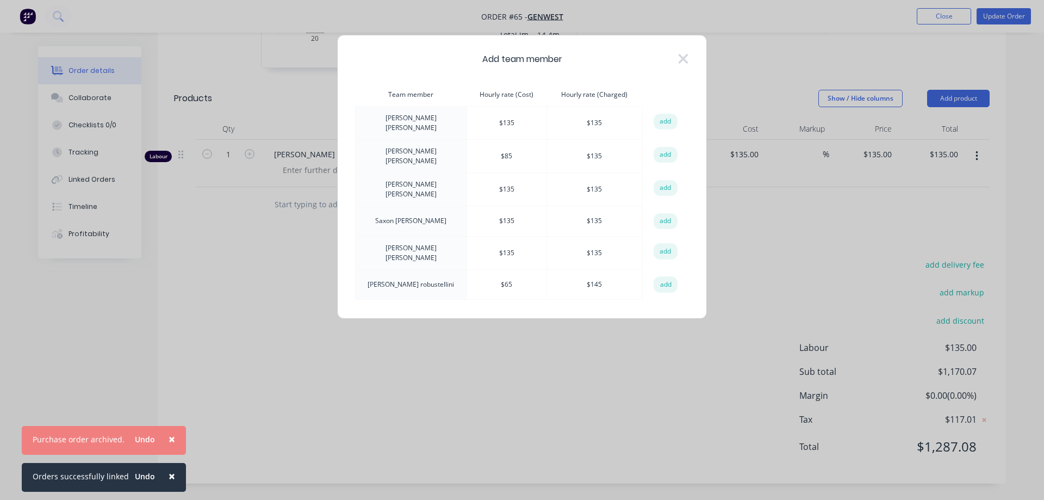
click at [797, 230] on div "Add team member Team member Hourly rate (Cost) Hourly rate (Charged) action [PE…" at bounding box center [522, 250] width 1044 height 500
click at [681, 57] on icon at bounding box center [683, 59] width 10 height 10
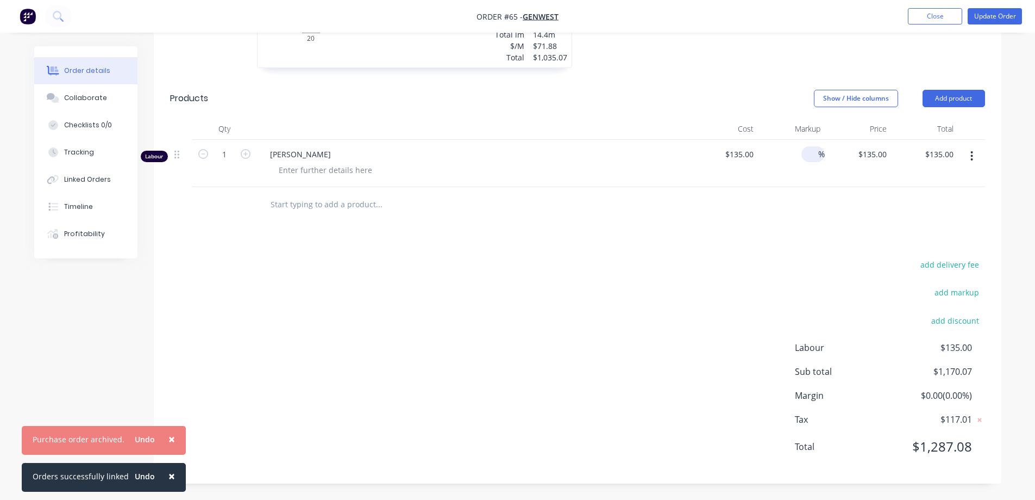
click at [807, 151] on input at bounding box center [812, 154] width 13 height 16
type input "35"
type input "$182.25"
click at [824, 232] on div "Drawings Add drawing 0.55 Zincalume Zincalume Girth 1175 1 0 20 20 500 100 500 …" at bounding box center [578, 164] width 848 height 637
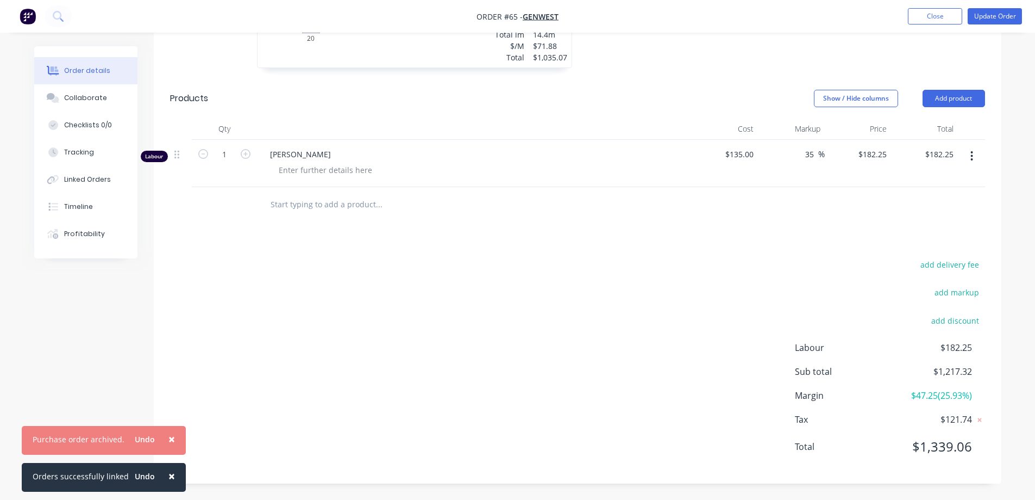
drag, startPoint x: 803, startPoint y: 152, endPoint x: 788, endPoint y: 152, distance: 15.2
click at [788, 152] on div "35 35 %" at bounding box center [791, 163] width 67 height 47
type input "$135.00"
click at [704, 226] on div "Drawings Add drawing 0.55 Zincalume Zincalume Girth 1175 1 0 20 20 500 100 500 …" at bounding box center [578, 164] width 848 height 637
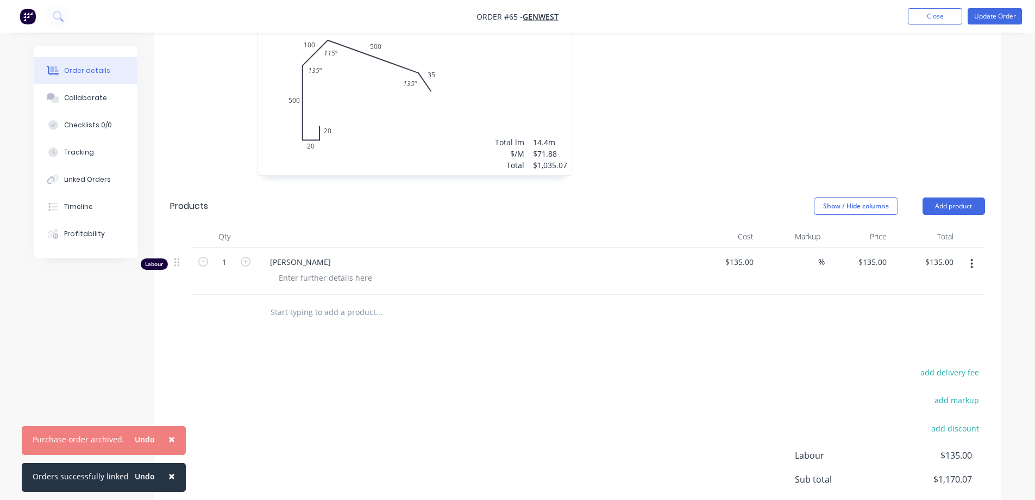
scroll to position [338, 0]
click at [79, 232] on div "Profitability" at bounding box center [84, 234] width 41 height 10
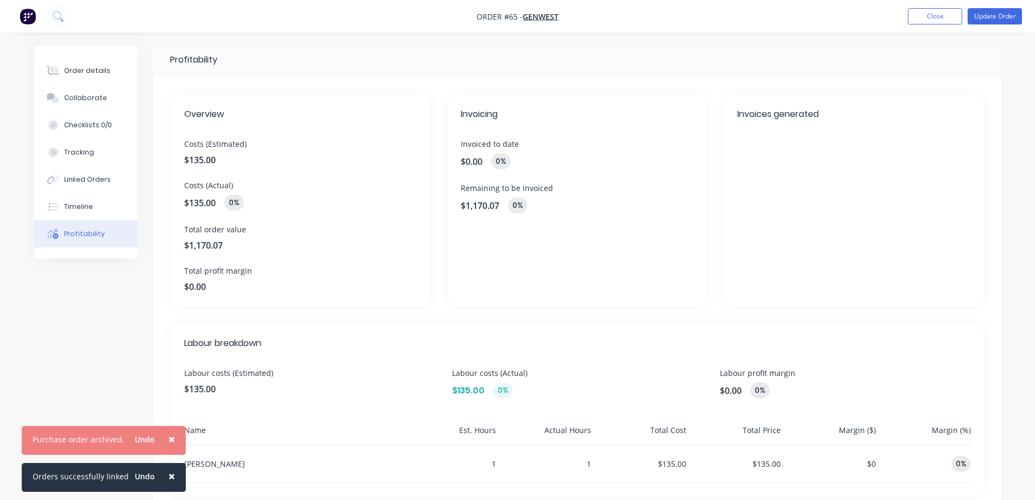
scroll to position [3, 0]
click at [944, 19] on button "Close" at bounding box center [935, 16] width 54 height 16
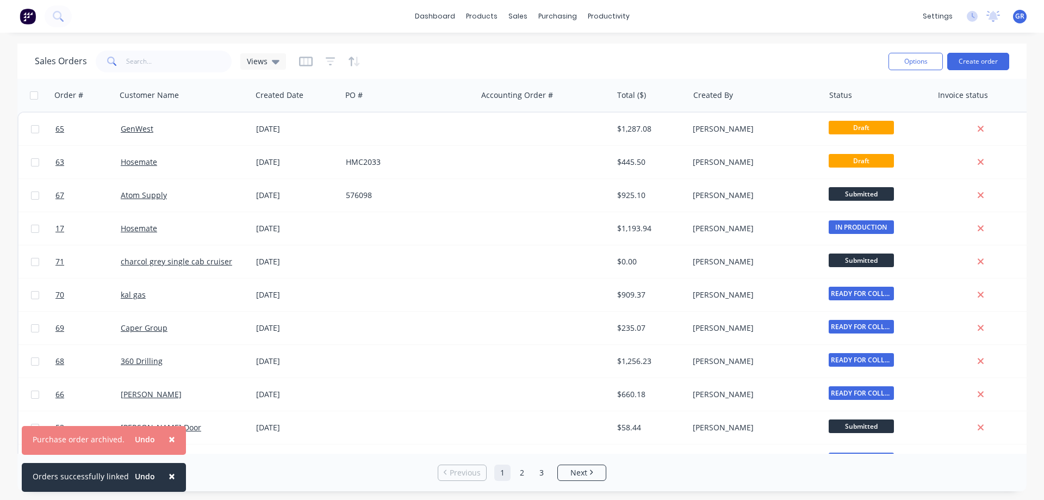
click at [682, 55] on div "Sales Orders Views" at bounding box center [457, 61] width 845 height 27
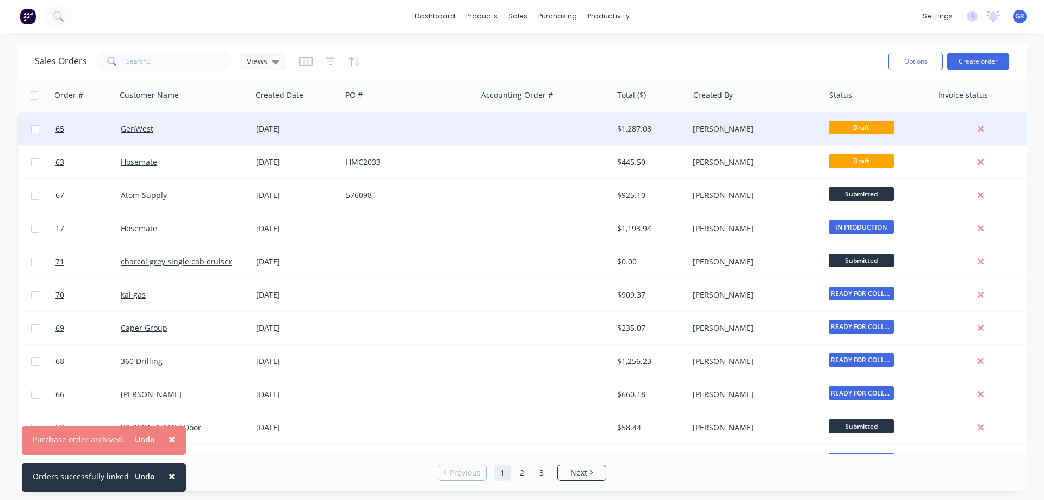
click at [340, 138] on div "[DATE]" at bounding box center [297, 129] width 90 height 33
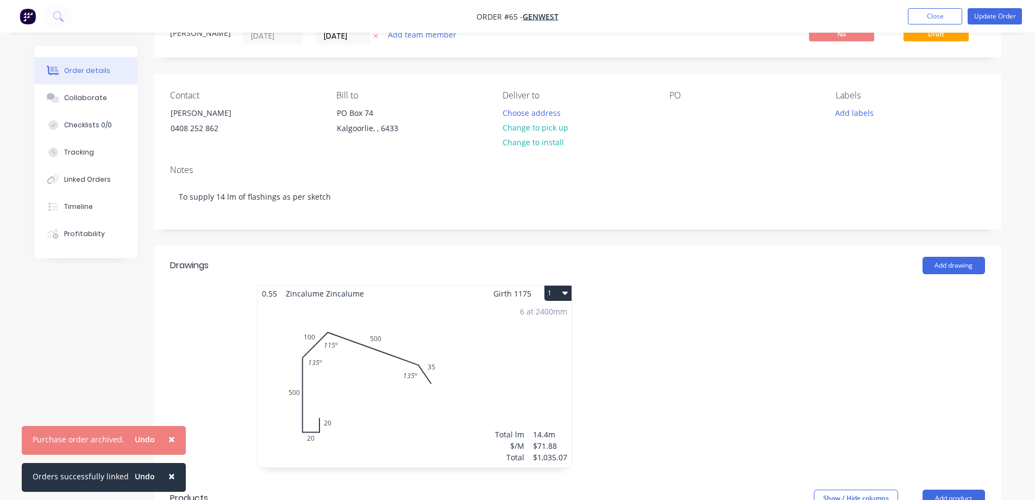
scroll to position [109, 0]
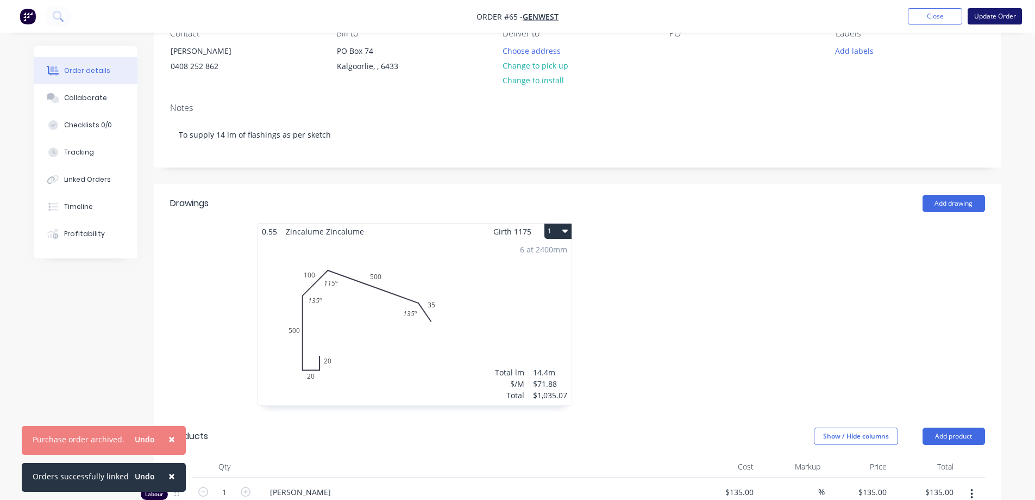
click at [1001, 15] on button "Update Order" at bounding box center [995, 16] width 54 height 16
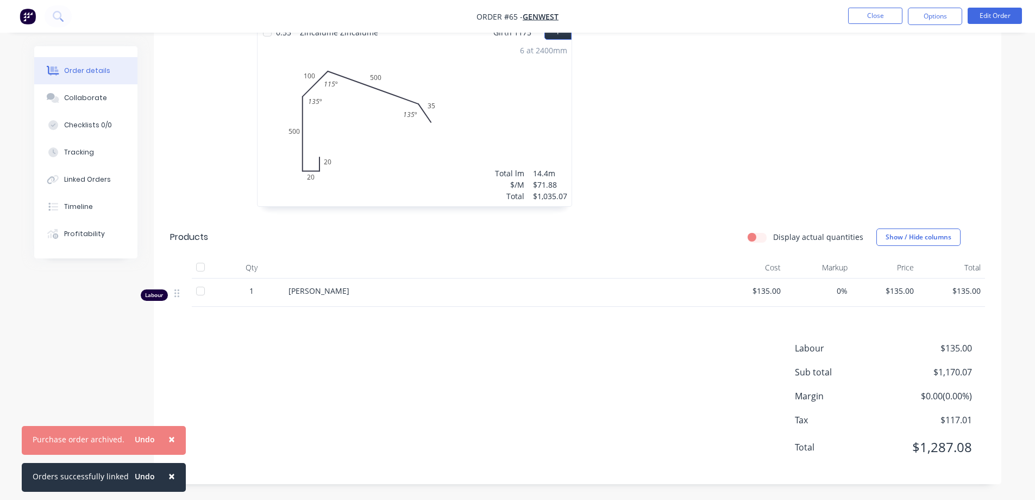
scroll to position [303, 0]
click at [256, 289] on div "1" at bounding box center [251, 289] width 57 height 11
click at [252, 289] on span "1" at bounding box center [251, 289] width 4 height 11
click at [998, 18] on button "Edit Order" at bounding box center [995, 16] width 54 height 16
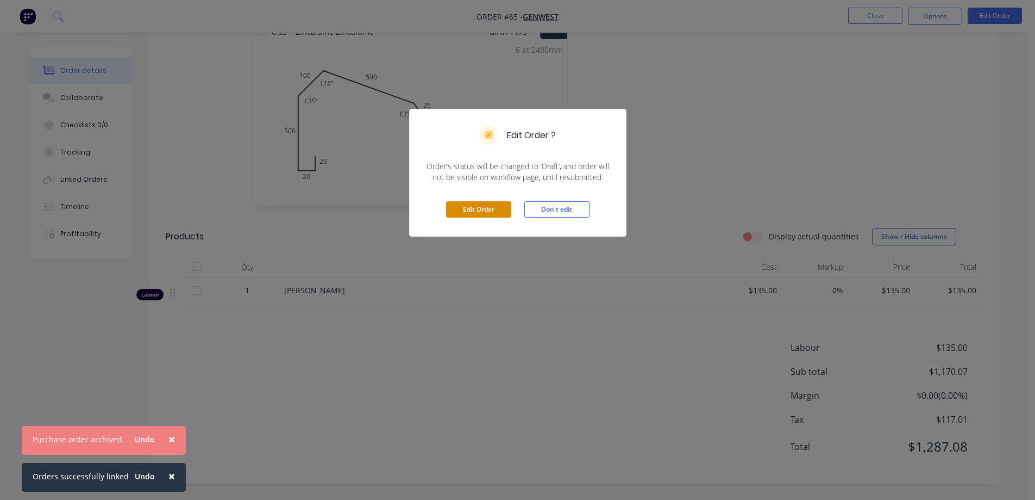
click at [479, 213] on button "Edit Order" at bounding box center [478, 209] width 65 height 16
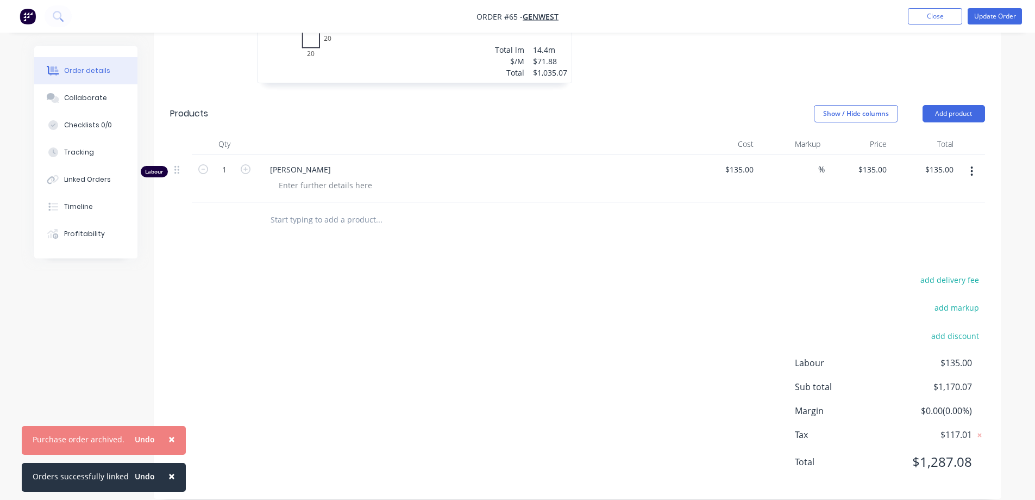
scroll to position [435, 0]
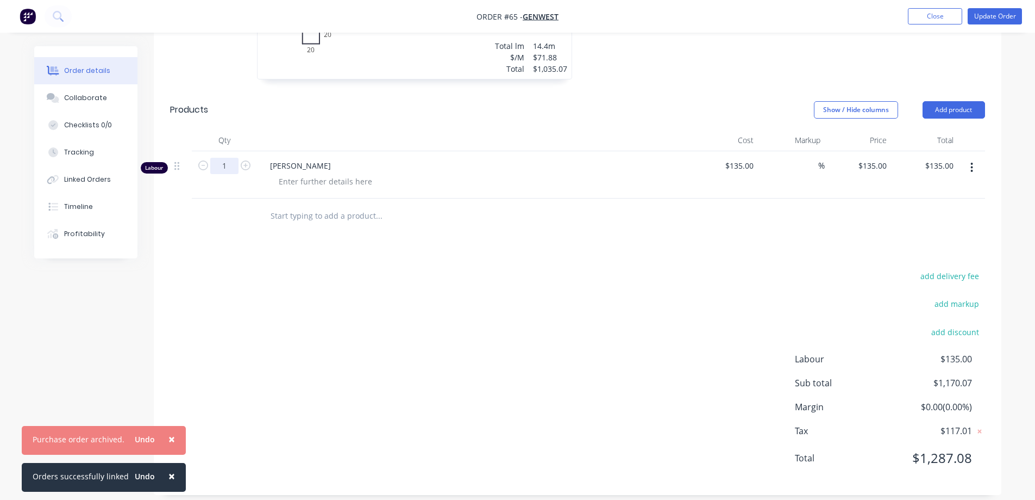
click at [227, 165] on input "1" at bounding box center [224, 166] width 28 height 16
click at [244, 165] on icon "button" at bounding box center [246, 165] width 10 height 10
type input "2"
type input "$270.00"
click at [244, 165] on icon "button" at bounding box center [246, 165] width 10 height 10
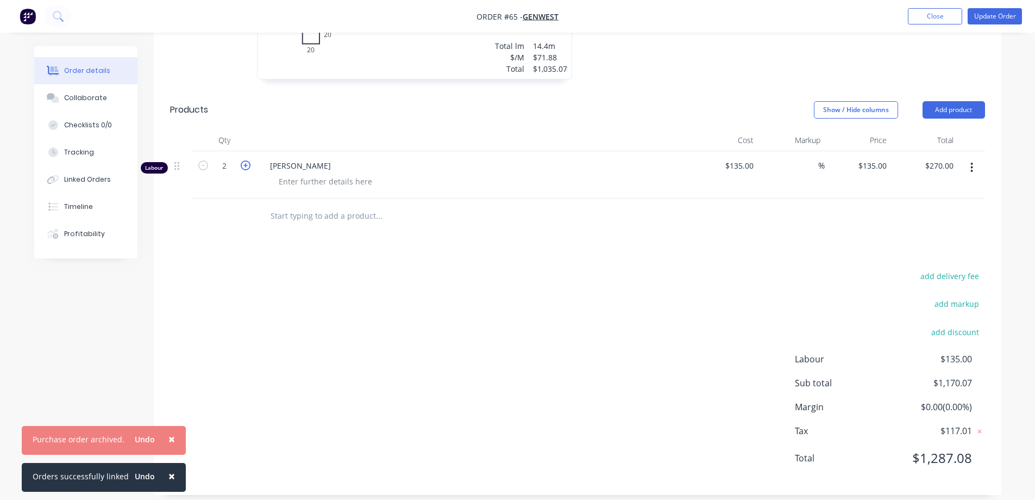
type input "3"
type input "$405.00"
click at [244, 165] on icon "button" at bounding box center [246, 165] width 10 height 10
type input "4"
type input "$540.00"
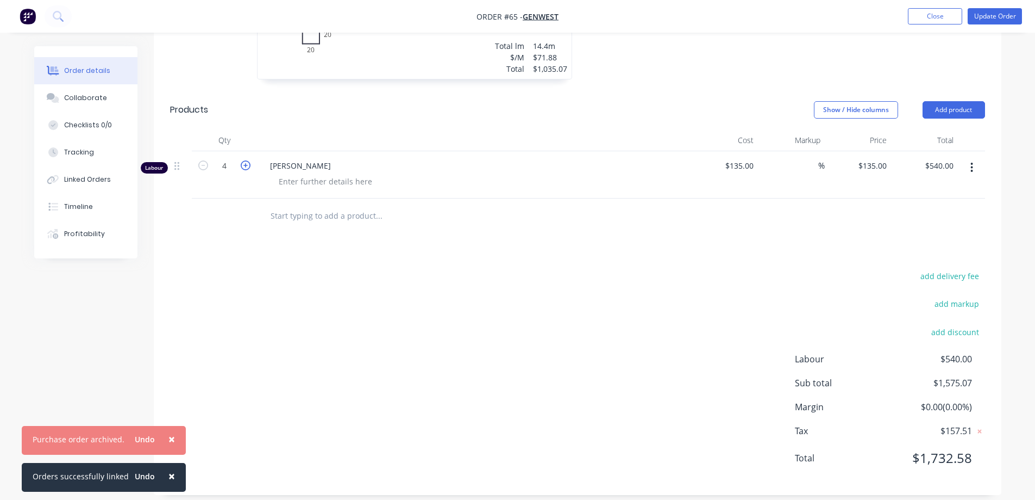
click at [244, 165] on icon "button" at bounding box center [246, 165] width 10 height 10
type input "5"
type input "$675.00"
click at [244, 165] on icon "button" at bounding box center [246, 165] width 10 height 10
type input "6"
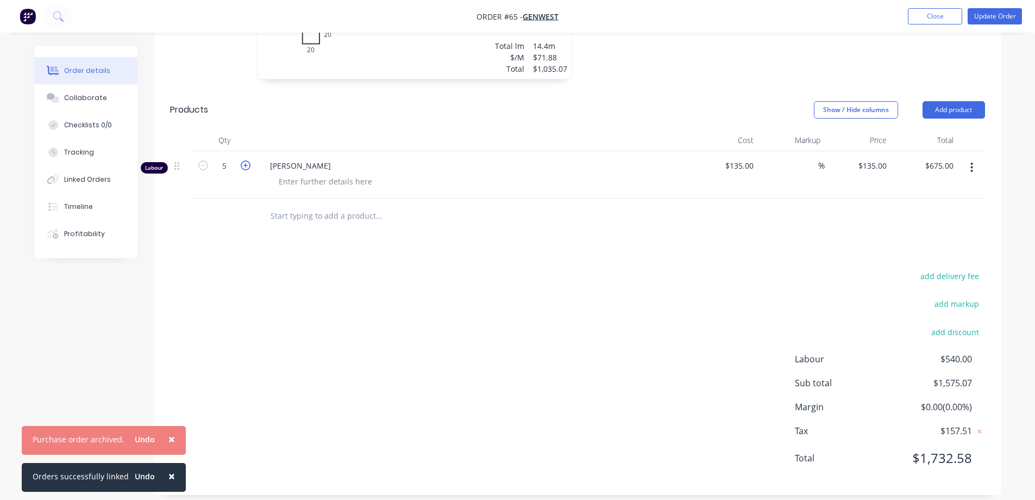
type input "$810.00"
click at [244, 165] on icon "button" at bounding box center [246, 165] width 10 height 10
type input "7"
type input "$945.00"
click at [244, 165] on icon "button" at bounding box center [246, 165] width 10 height 10
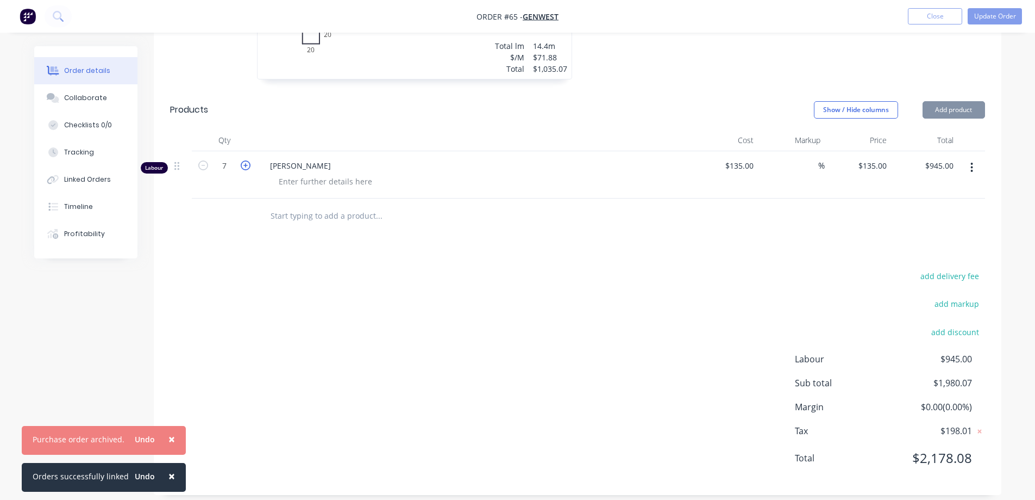
type input "8"
type input "$1,080.00"
click at [333, 254] on div "Drawings Add drawing 0.55 Zincalume Zincalume Girth 1175 1 0 20 20 500 100 500 …" at bounding box center [578, 176] width 848 height 637
click at [66, 230] on div "Profitability" at bounding box center [84, 234] width 41 height 10
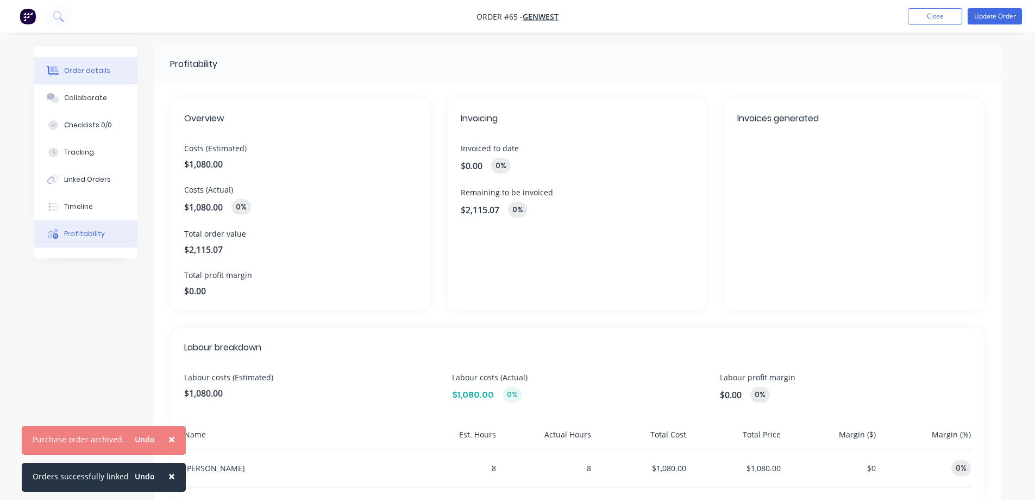
click at [90, 73] on div "Order details" at bounding box center [87, 71] width 46 height 10
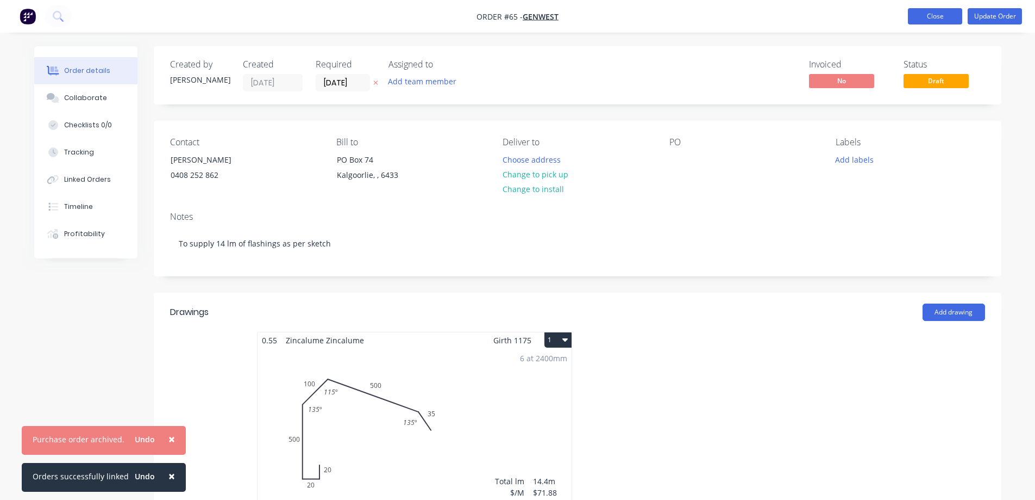
click at [947, 17] on button "Close" at bounding box center [935, 16] width 54 height 16
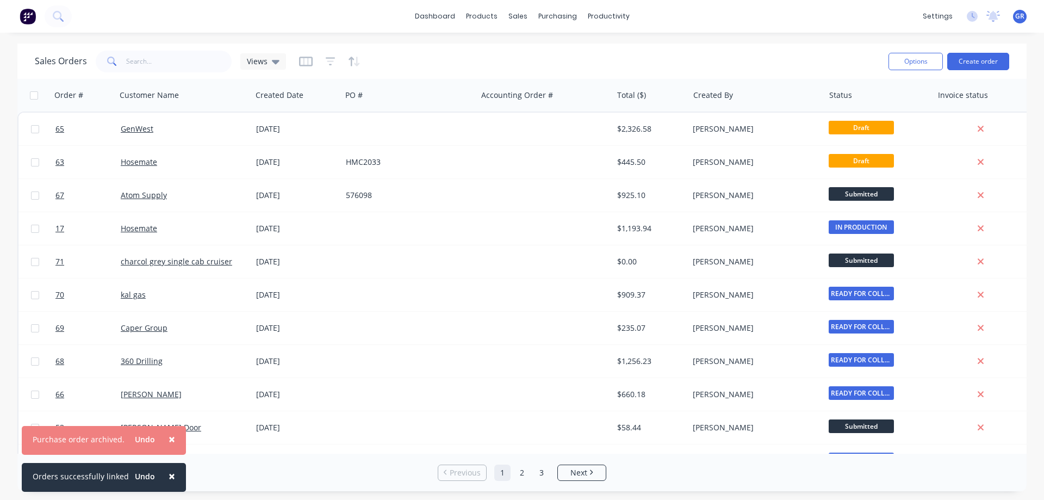
click at [769, 51] on div "Sales Orders Views" at bounding box center [457, 61] width 845 height 27
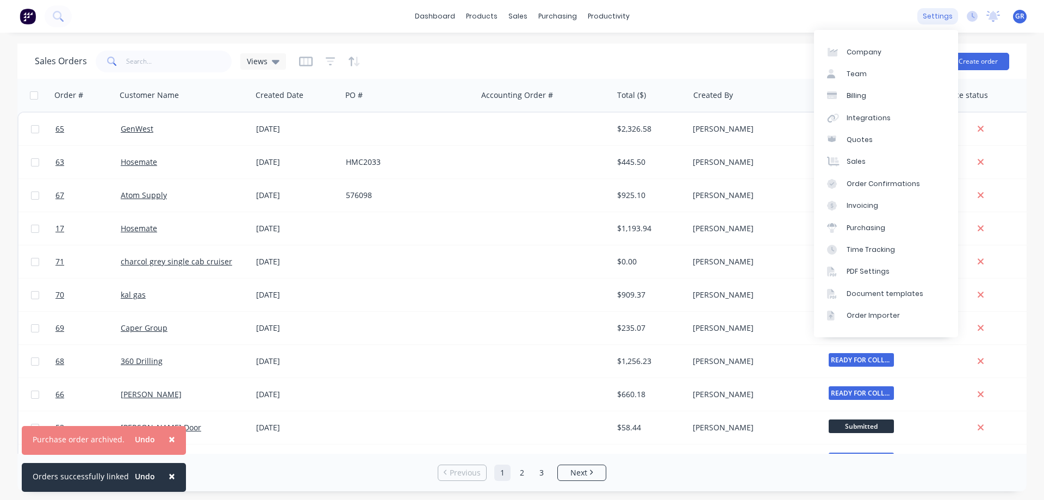
click at [934, 15] on div "settings" at bounding box center [937, 16] width 41 height 16
click at [870, 73] on link "Team" at bounding box center [886, 74] width 144 height 22
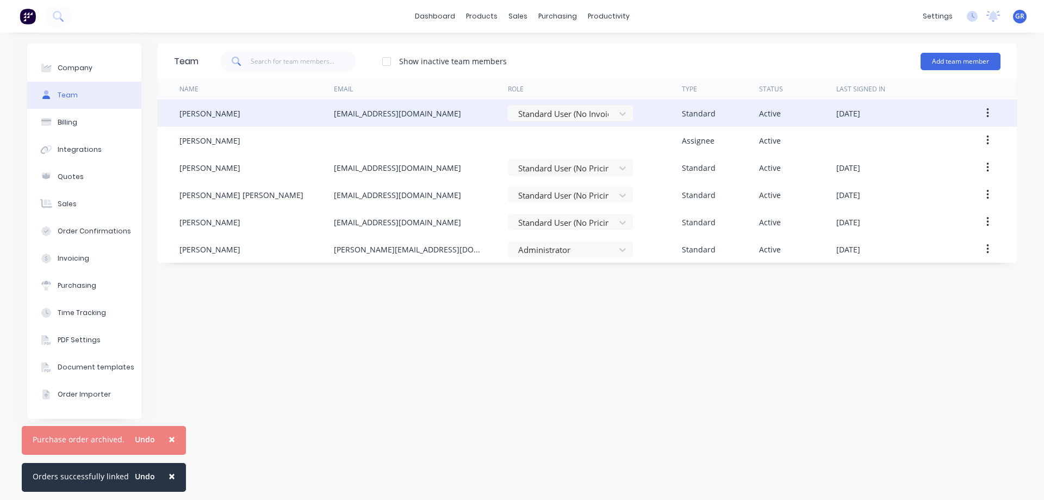
click at [210, 112] on div "[PERSON_NAME]" at bounding box center [209, 113] width 61 height 11
click at [860, 111] on div "[DATE]" at bounding box center [848, 113] width 24 height 11
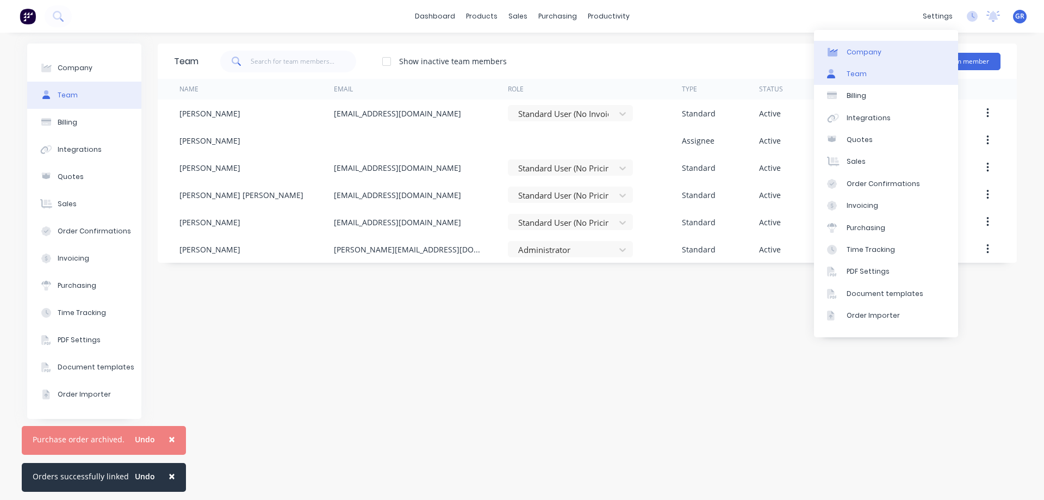
click at [879, 55] on link "Company" at bounding box center [886, 52] width 144 height 22
select select "AU"
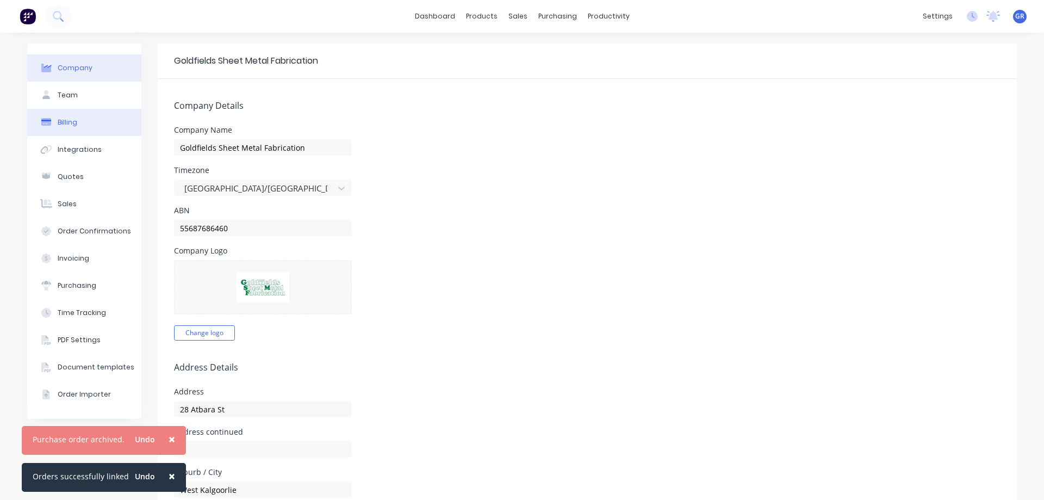
click at [66, 116] on button "Billing" at bounding box center [84, 122] width 114 height 27
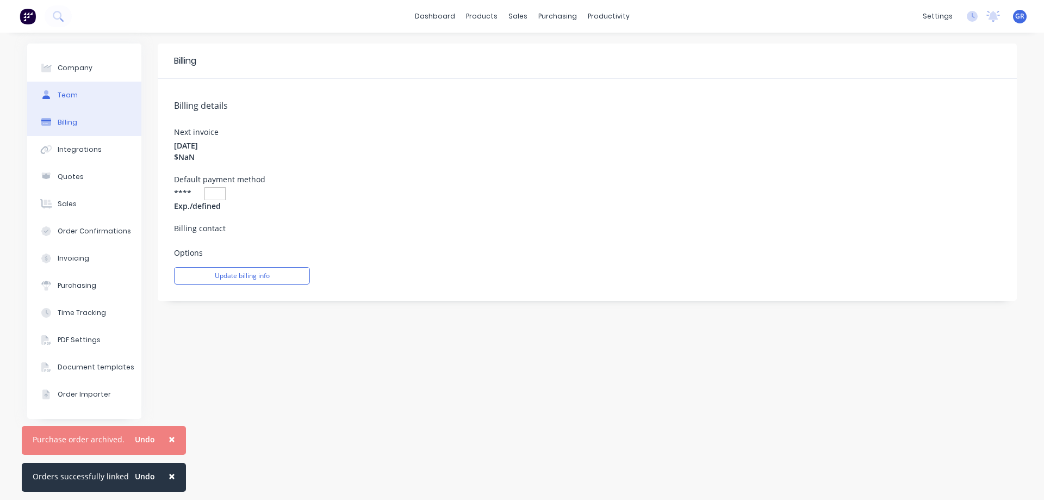
click at [55, 101] on button "Team" at bounding box center [84, 95] width 114 height 27
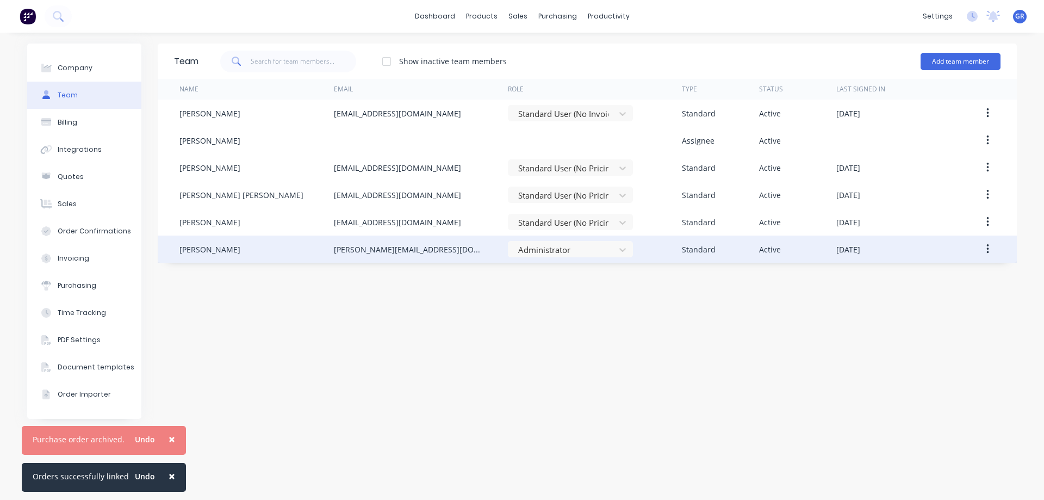
click at [229, 249] on div "[PERSON_NAME]" at bounding box center [209, 249] width 61 height 11
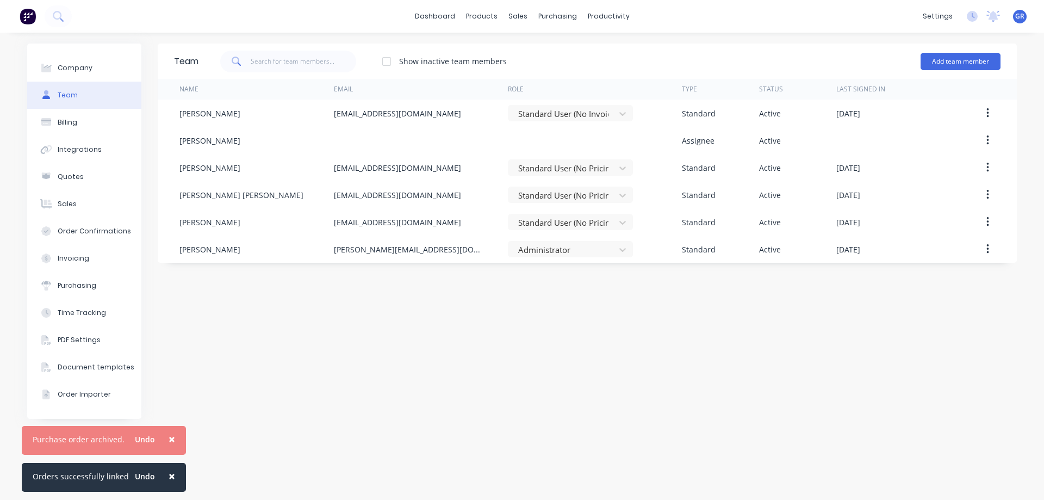
click at [232, 446] on div "Team Show inactive team members Add team member Name Email Role Type Status Las…" at bounding box center [587, 265] width 859 height 445
click at [168, 474] on span "×" at bounding box center [171, 475] width 7 height 15
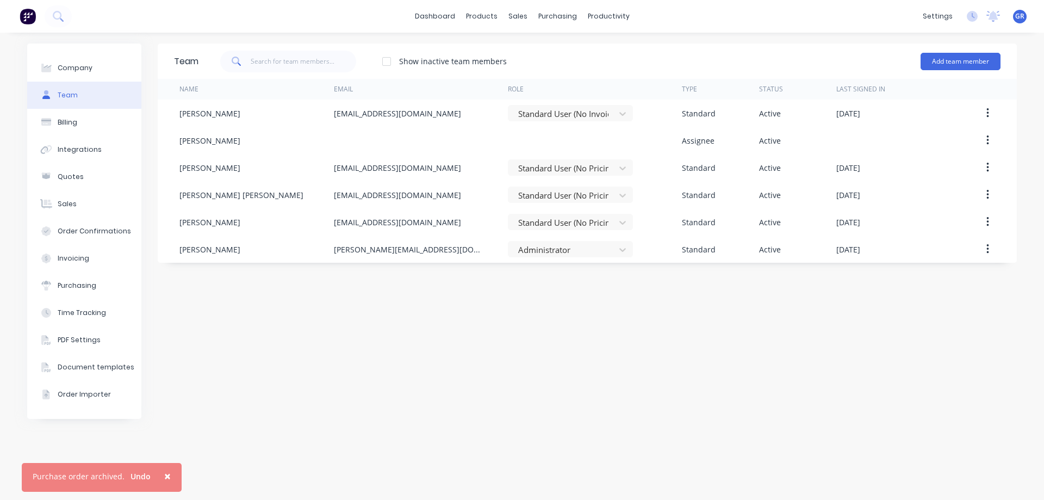
click at [167, 476] on button "×" at bounding box center [167, 476] width 28 height 26
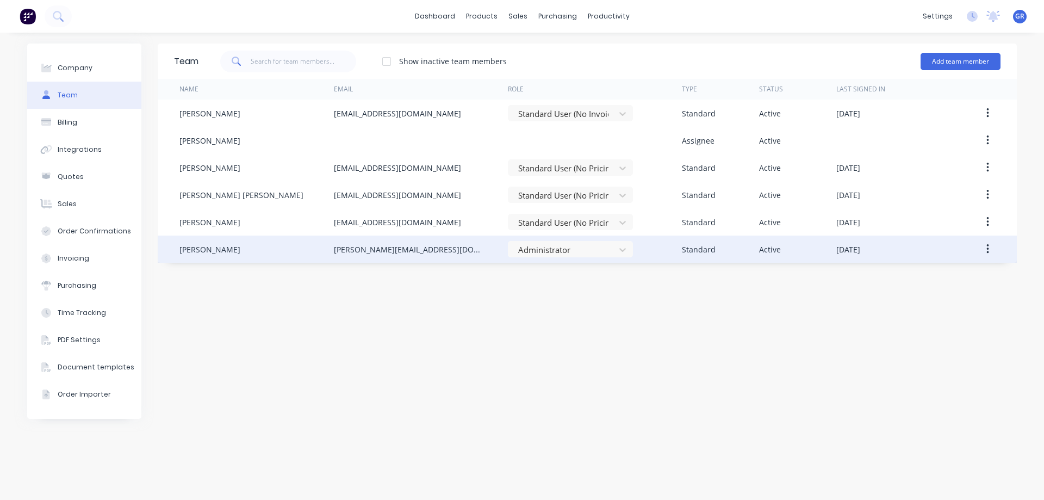
click at [984, 253] on button "button" at bounding box center [988, 249] width 26 height 20
click at [948, 274] on div "Edit" at bounding box center [949, 278] width 84 height 16
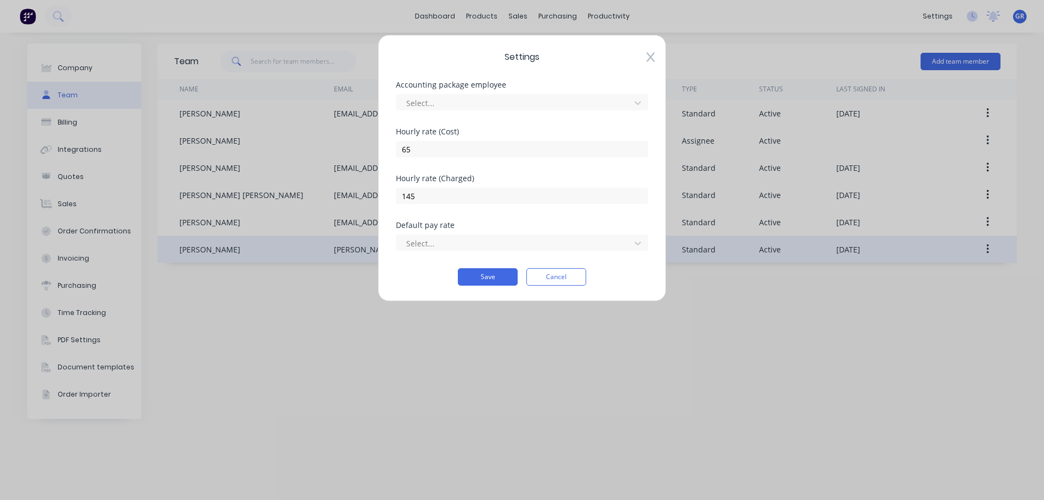
click at [652, 57] on icon at bounding box center [650, 57] width 8 height 11
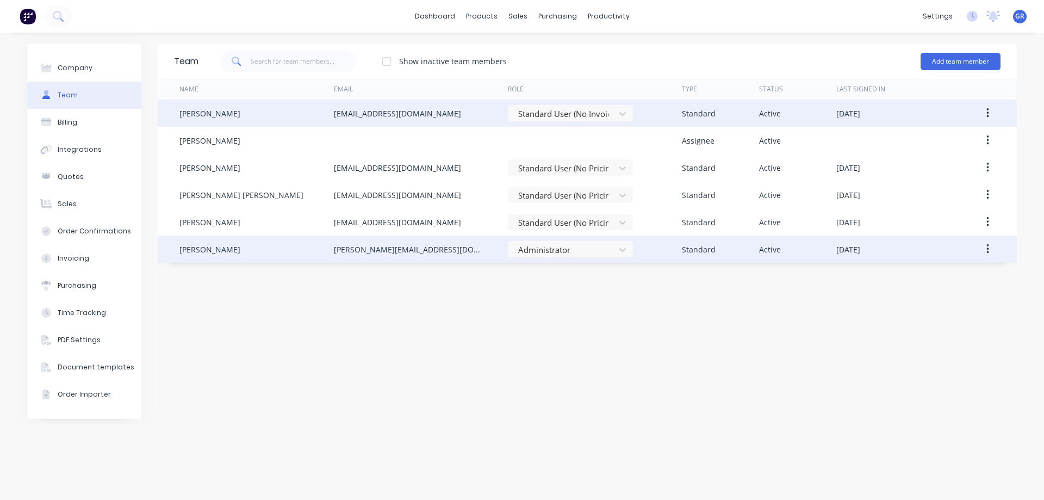
click at [991, 113] on button "button" at bounding box center [988, 113] width 26 height 20
click at [937, 144] on div "Edit" at bounding box center [949, 142] width 84 height 16
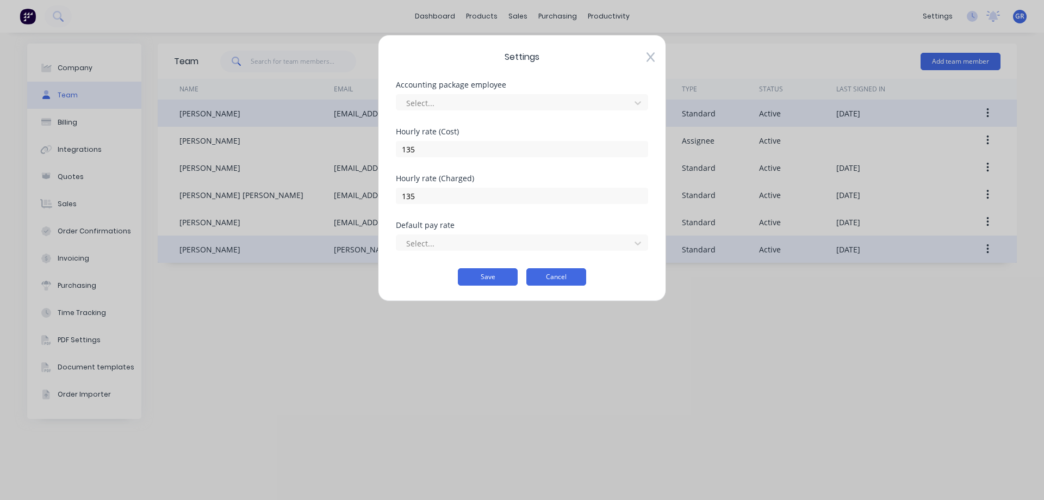
click at [546, 279] on button "Cancel" at bounding box center [556, 276] width 60 height 17
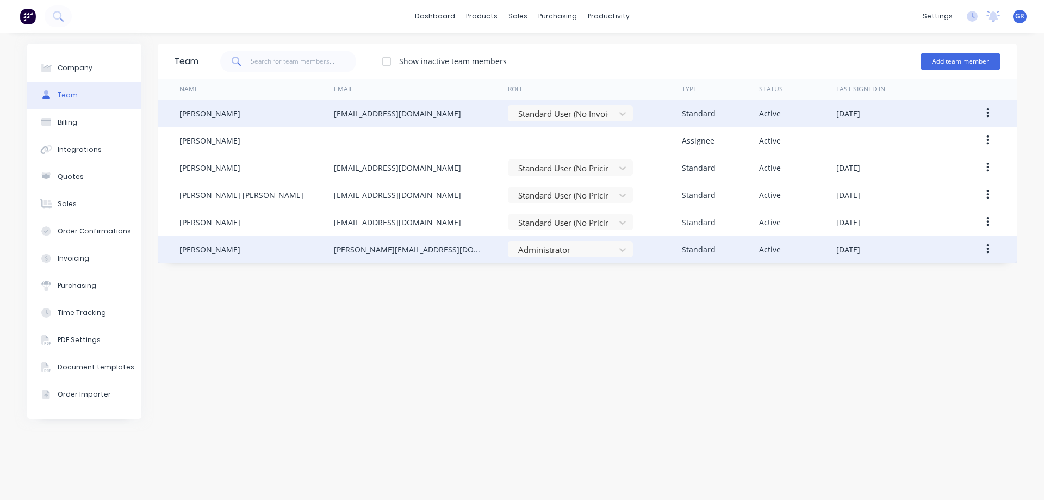
drag, startPoint x: 508, startPoint y: 345, endPoint x: 481, endPoint y: 313, distance: 41.6
click at [508, 344] on div "Team Show inactive team members Add team member Name Email Role Type Status Las…" at bounding box center [587, 265] width 859 height 445
click at [592, 15] on div "productivity" at bounding box center [608, 16] width 53 height 16
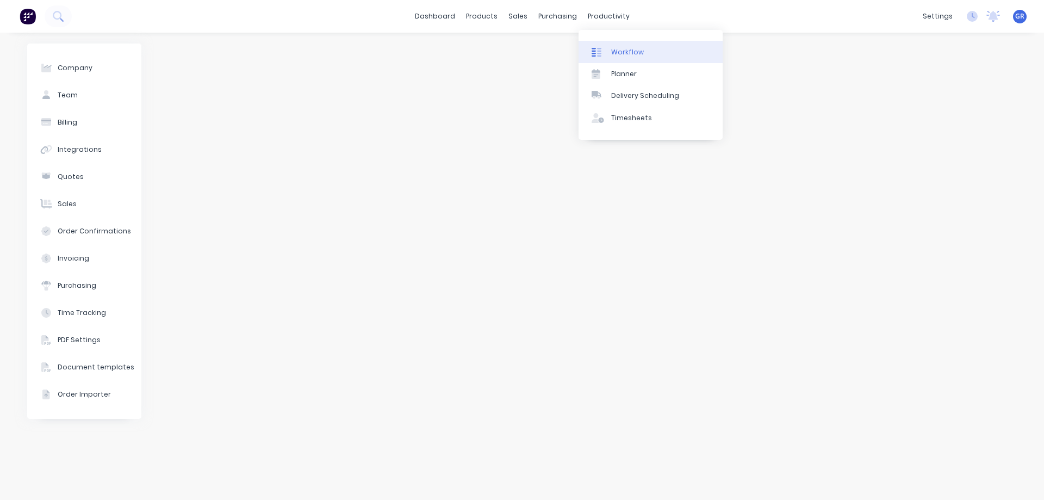
click at [619, 56] on div "Workflow" at bounding box center [627, 52] width 33 height 10
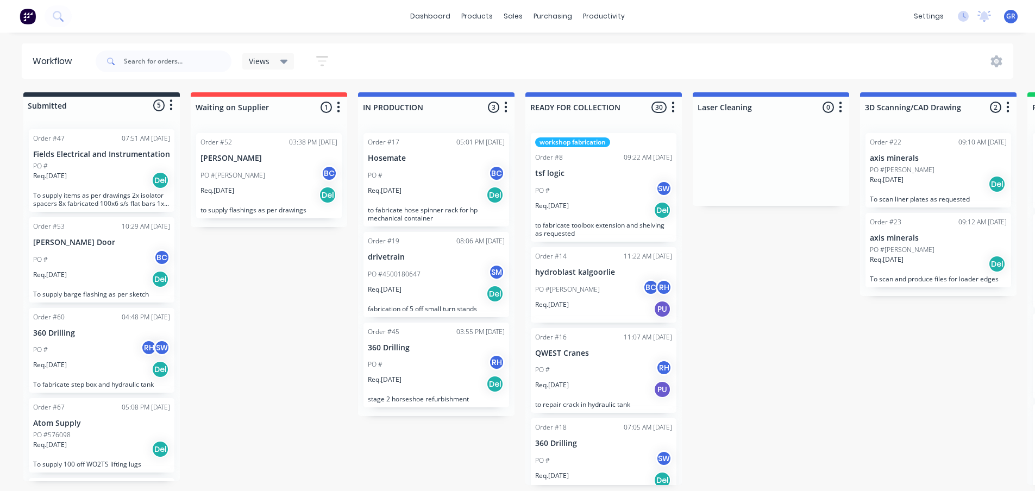
click at [105, 263] on div "PO # BC" at bounding box center [101, 259] width 137 height 21
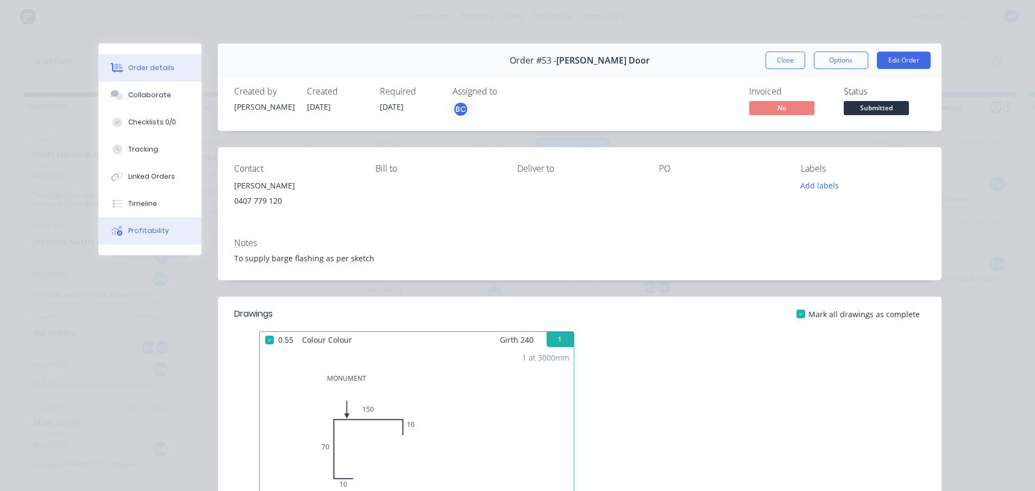
click at [123, 222] on button "Profitability" at bounding box center [149, 230] width 103 height 27
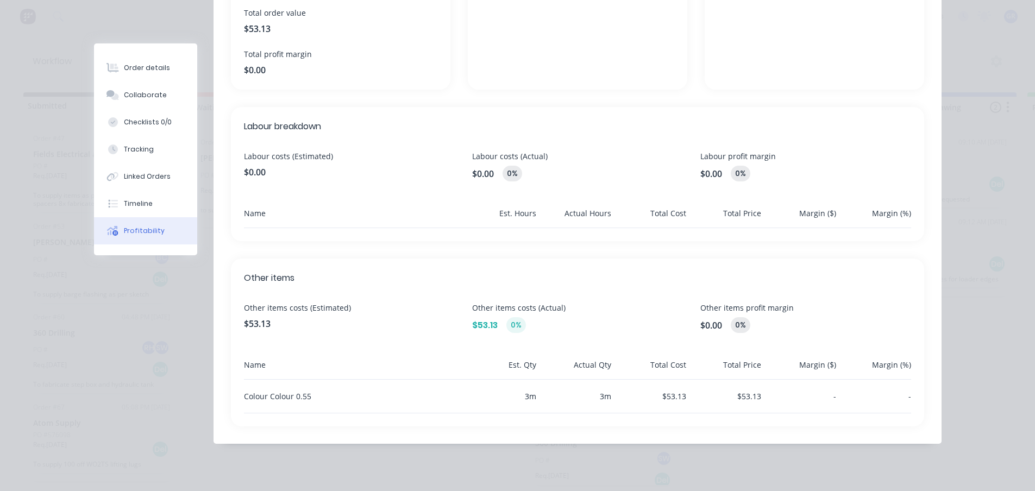
scroll to position [252, 0]
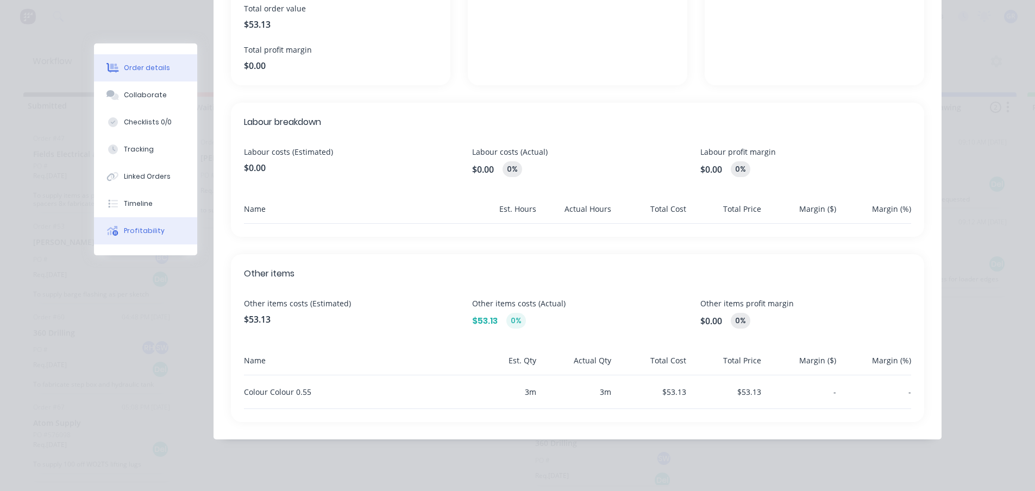
click at [151, 68] on div "Order details" at bounding box center [147, 68] width 46 height 10
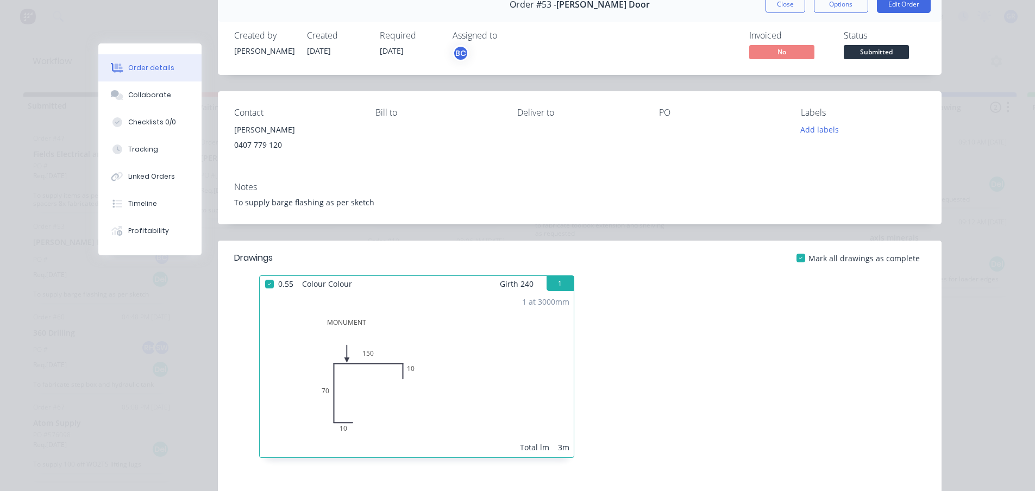
scroll to position [0, 0]
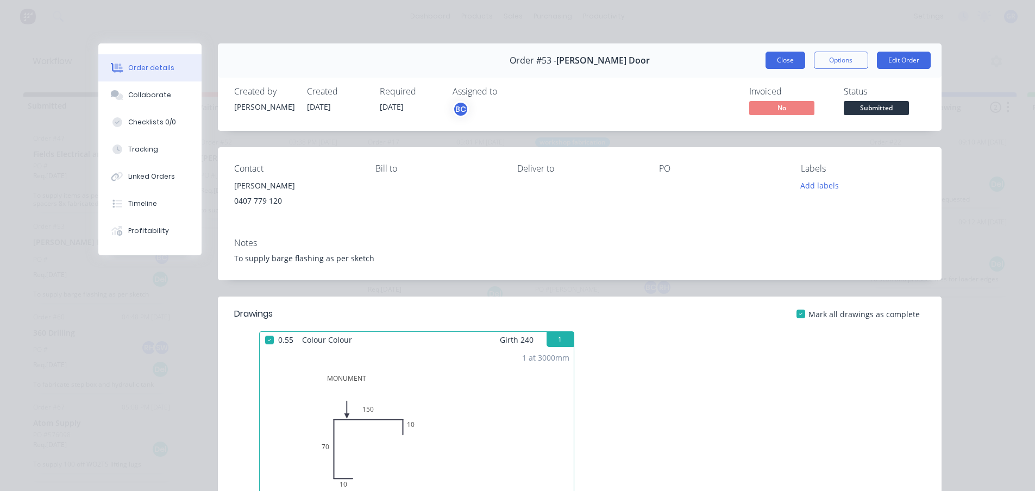
click at [770, 63] on button "Close" at bounding box center [786, 60] width 40 height 17
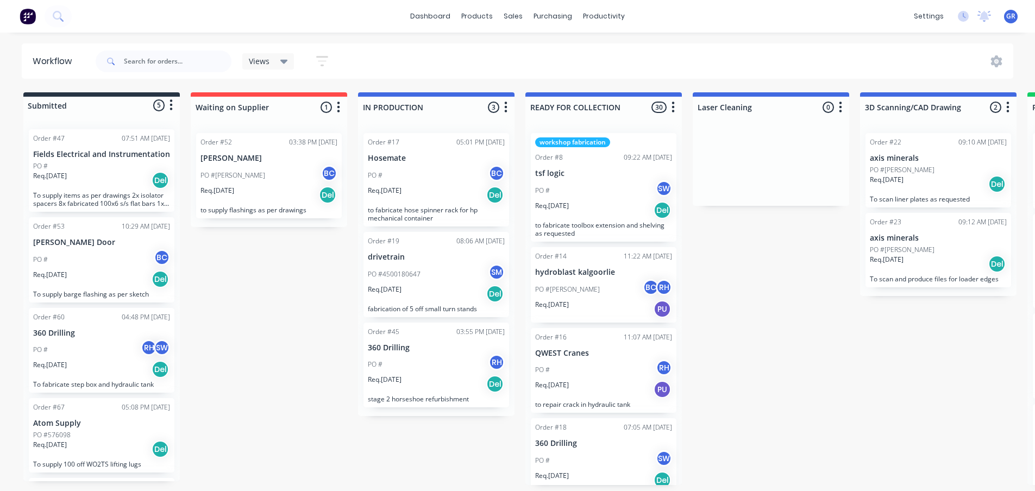
click at [320, 376] on div "Submitted 5 Status colour #273444 hex #273444 Save Cancel Summaries Total order…" at bounding box center [740, 288] width 1497 height 393
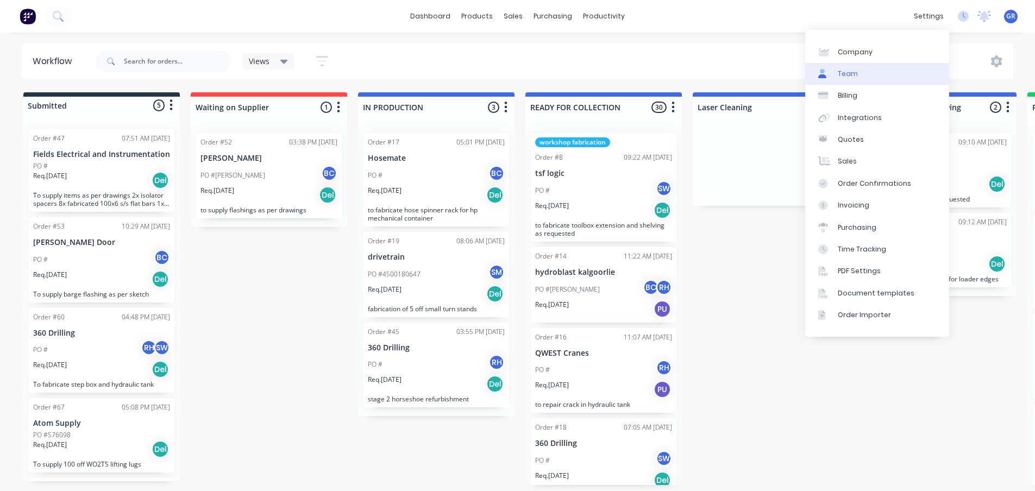
click at [859, 74] on link "Team" at bounding box center [878, 74] width 144 height 22
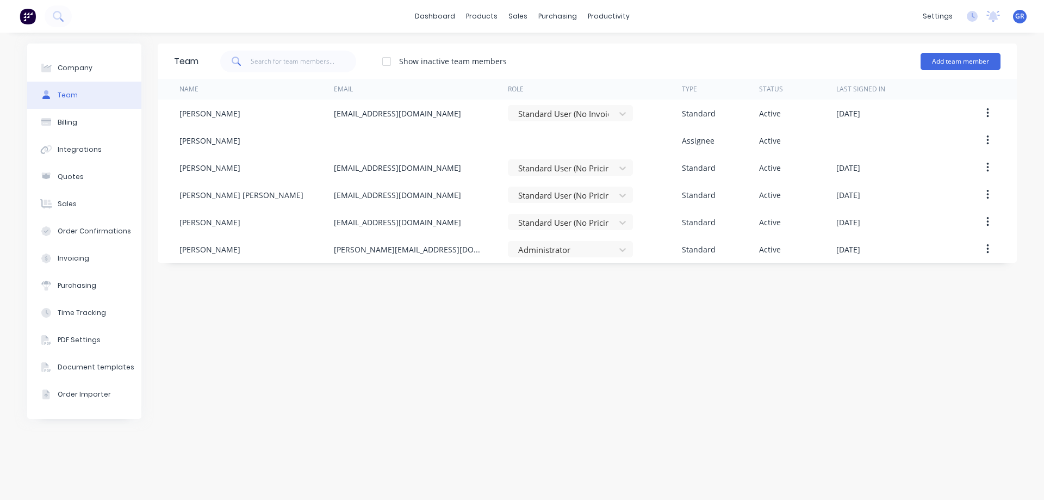
click at [379, 342] on div "Team Show inactive team members Add team member Name Email Role Type Status Las…" at bounding box center [587, 265] width 859 height 445
click at [622, 53] on div "Workflow" at bounding box center [627, 52] width 33 height 10
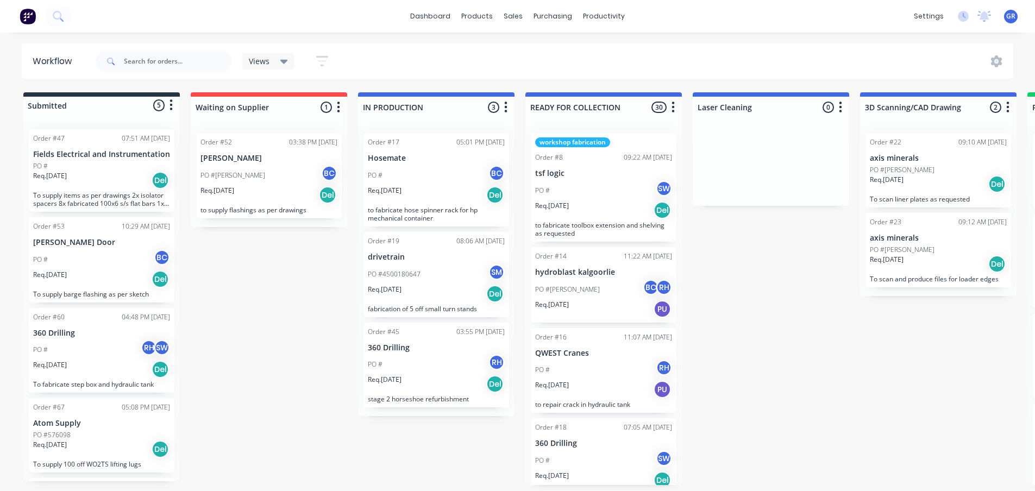
click at [812, 304] on div "Submitted 5 Status colour #273444 hex #273444 Save Cancel Summaries Total order…" at bounding box center [740, 288] width 1497 height 393
